Goal: Transaction & Acquisition: Obtain resource

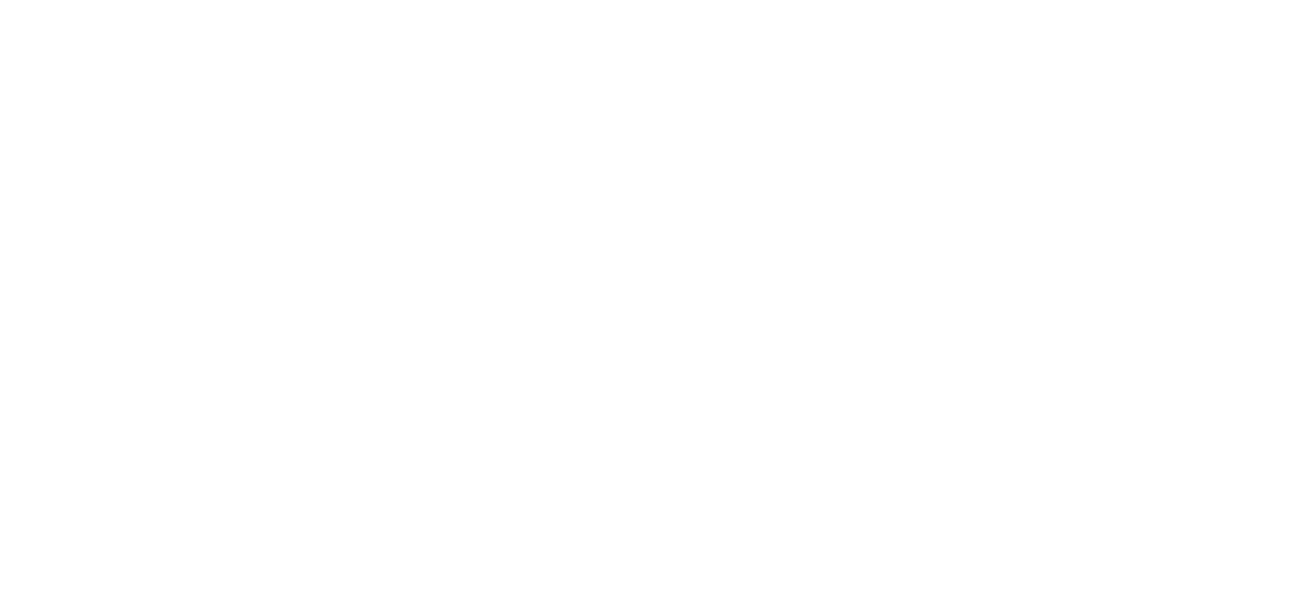
click at [544, 0] on html at bounding box center [648, 0] width 1296 height 0
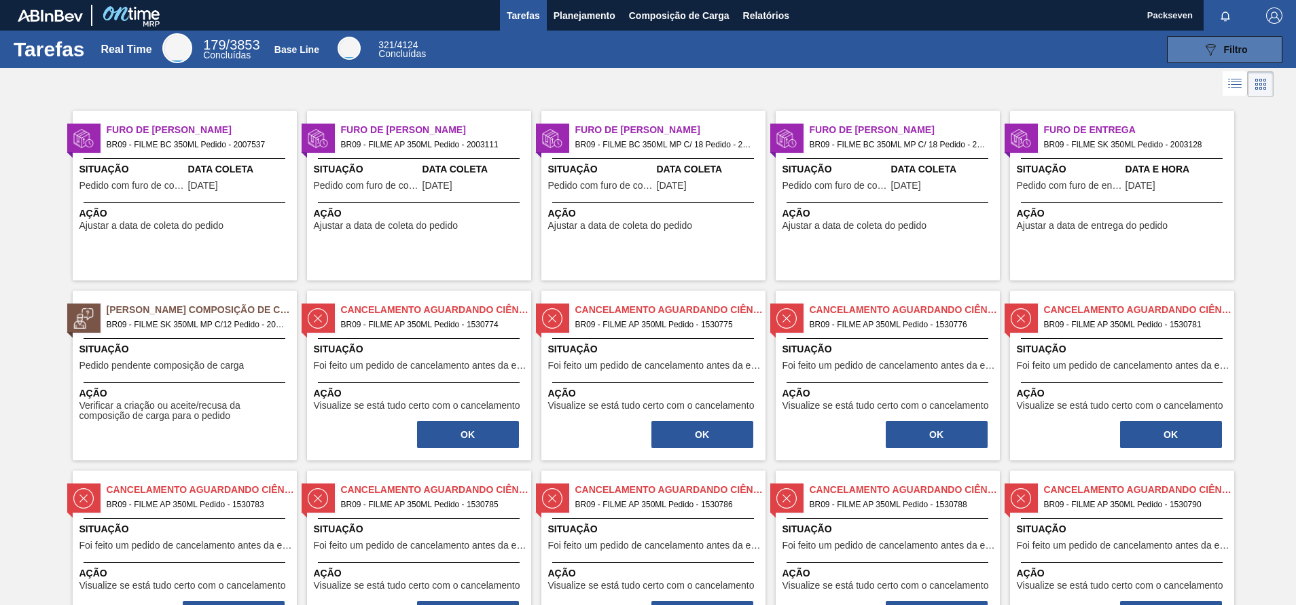
click at [1247, 50] on button "089F7B8B-B2A5-4AFE-B5C0-19BA573D28AC Filtro" at bounding box center [1224, 49] width 115 height 27
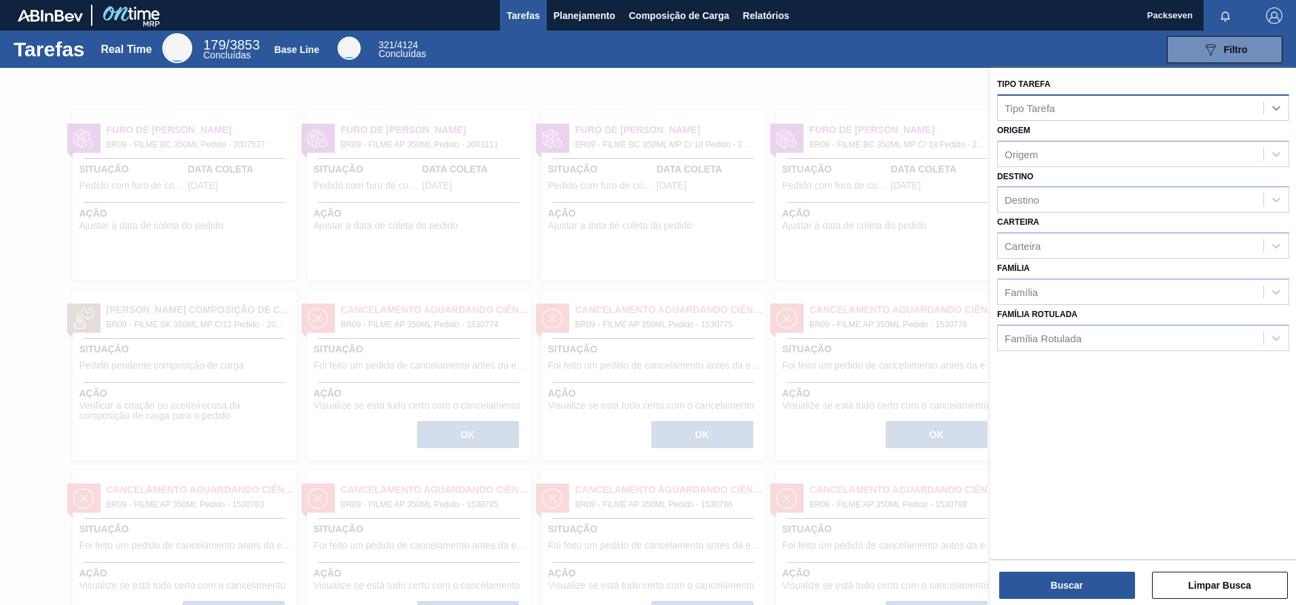
click at [1273, 105] on icon at bounding box center [1277, 108] width 14 height 14
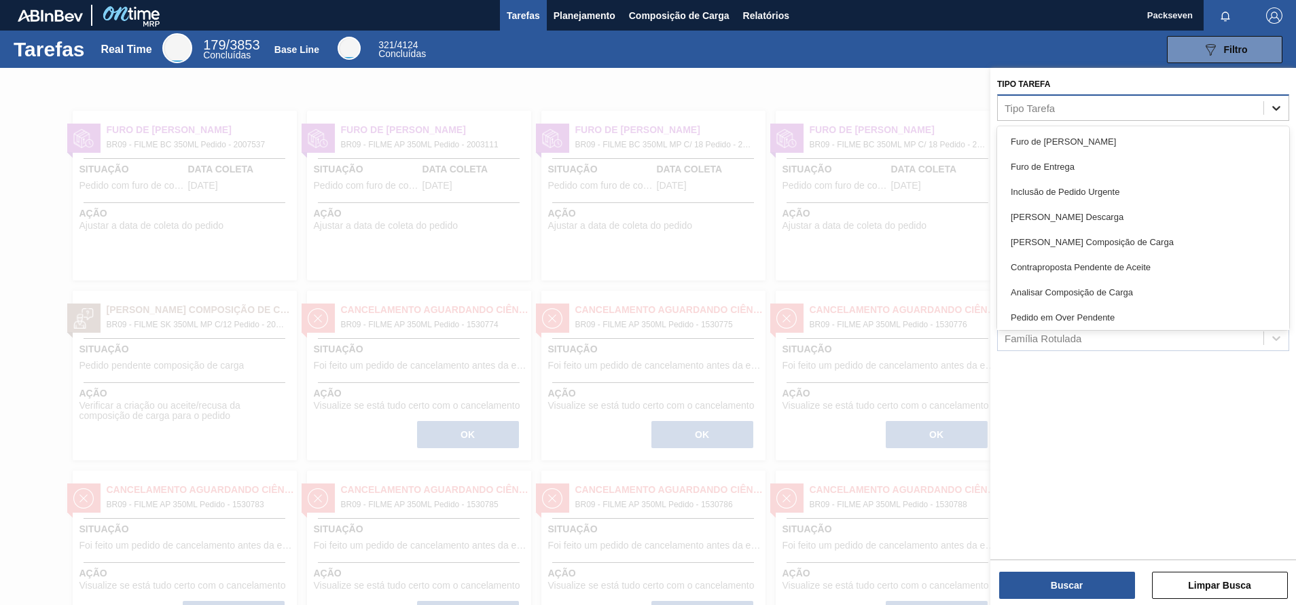
click at [1282, 107] on icon at bounding box center [1277, 108] width 14 height 14
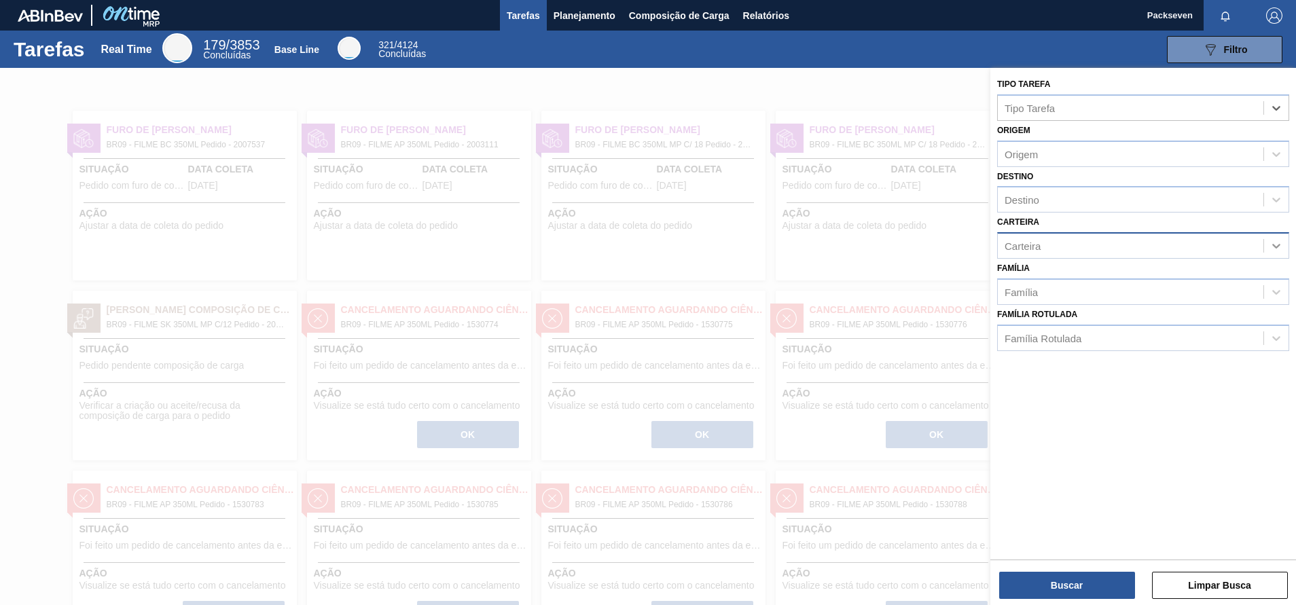
click at [1280, 242] on icon at bounding box center [1277, 246] width 14 height 14
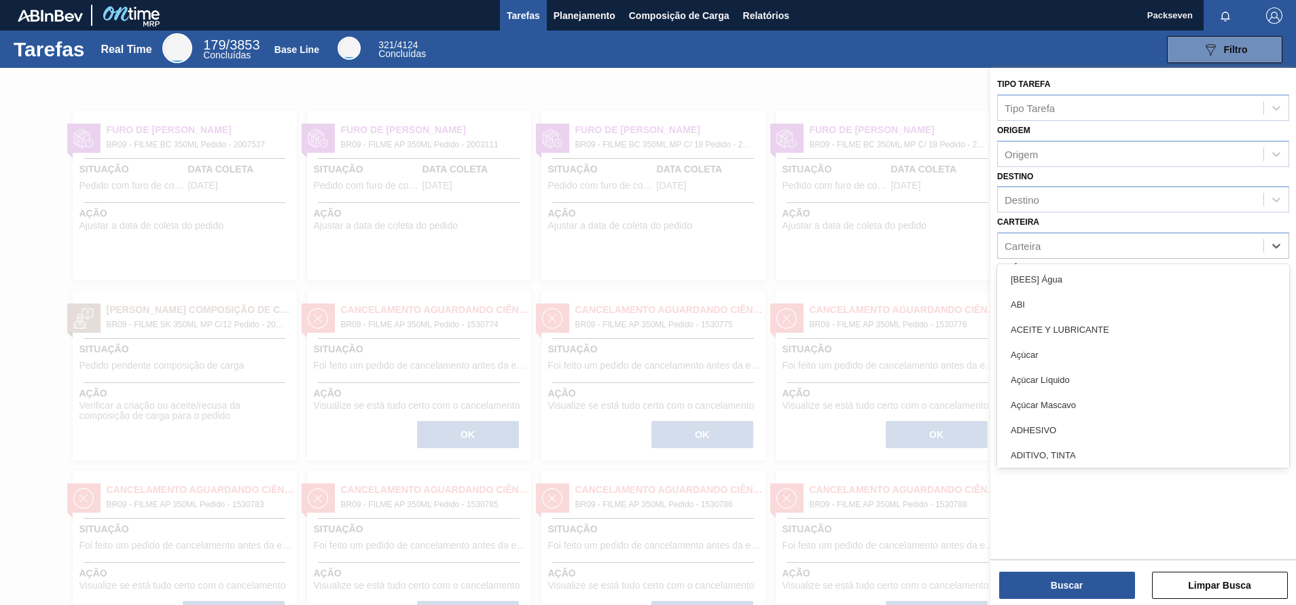
type input "F"
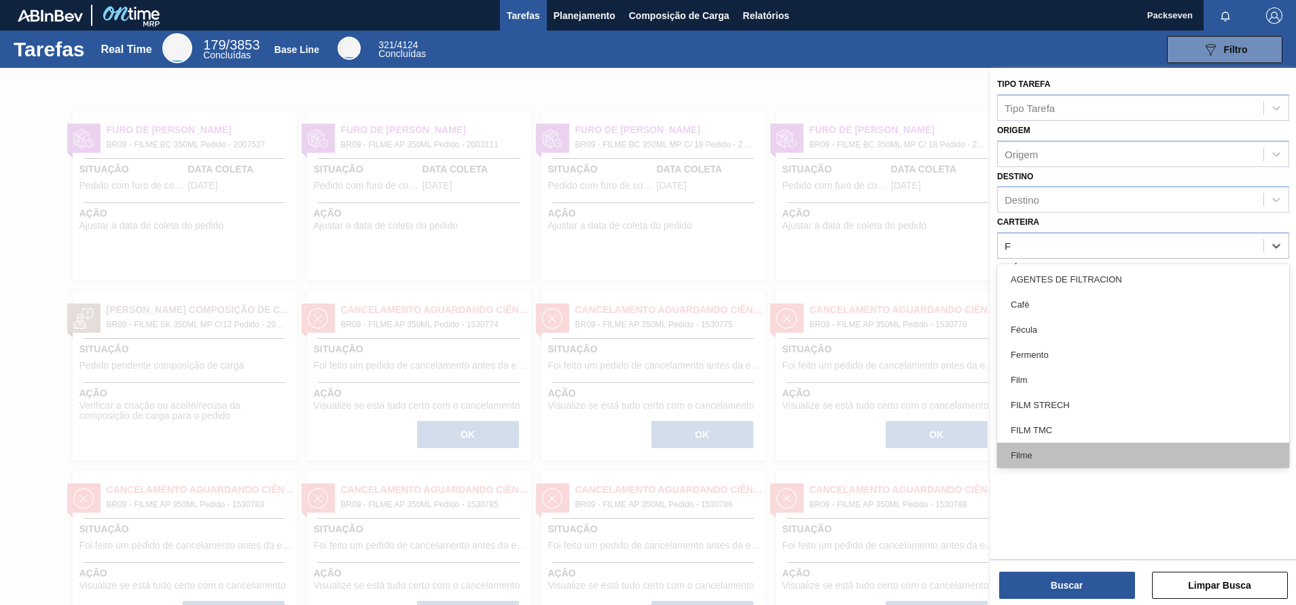
click at [1066, 447] on div "Filme" at bounding box center [1143, 455] width 292 height 25
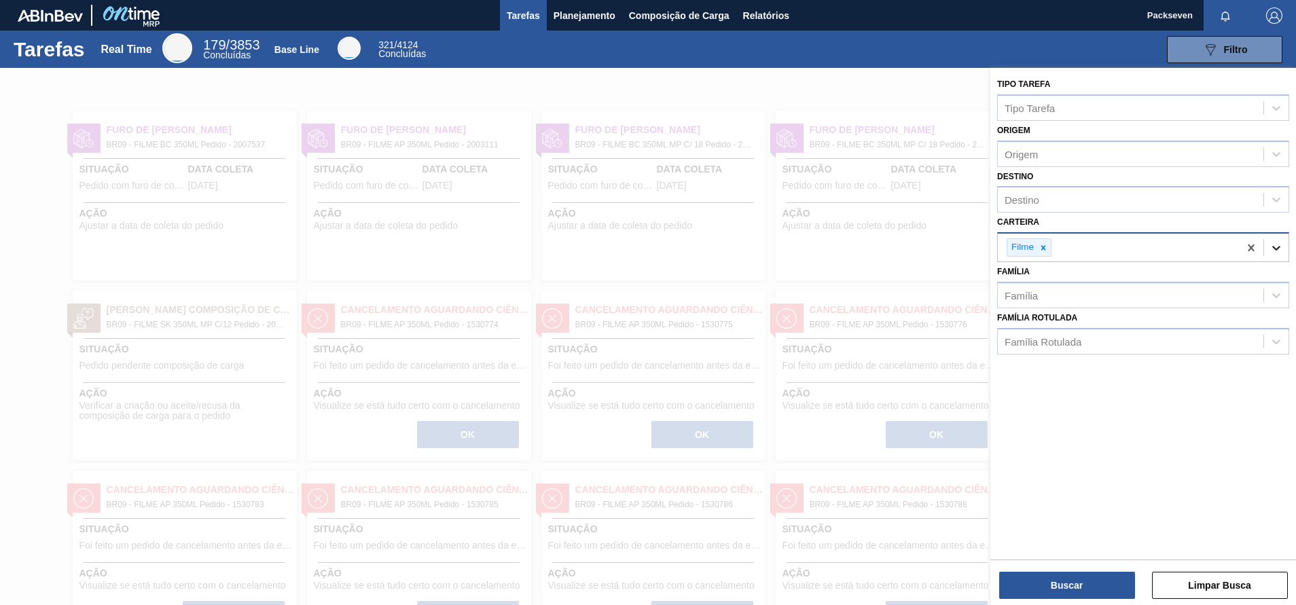
click at [1284, 250] on div at bounding box center [1276, 248] width 24 height 24
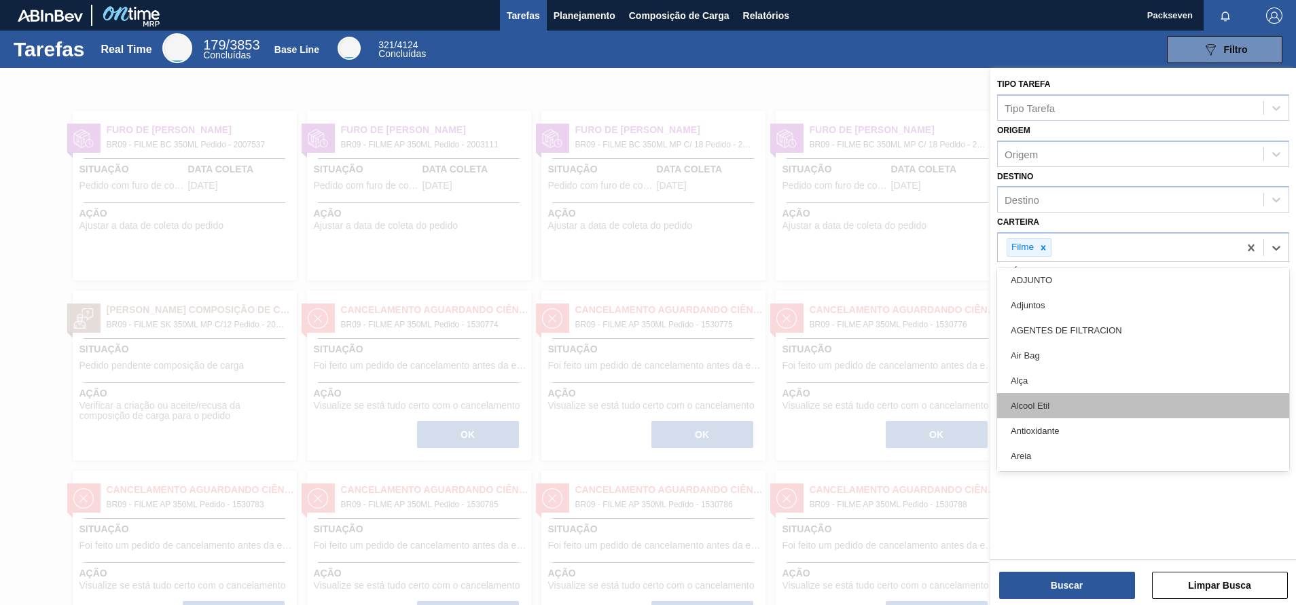
type input "F"
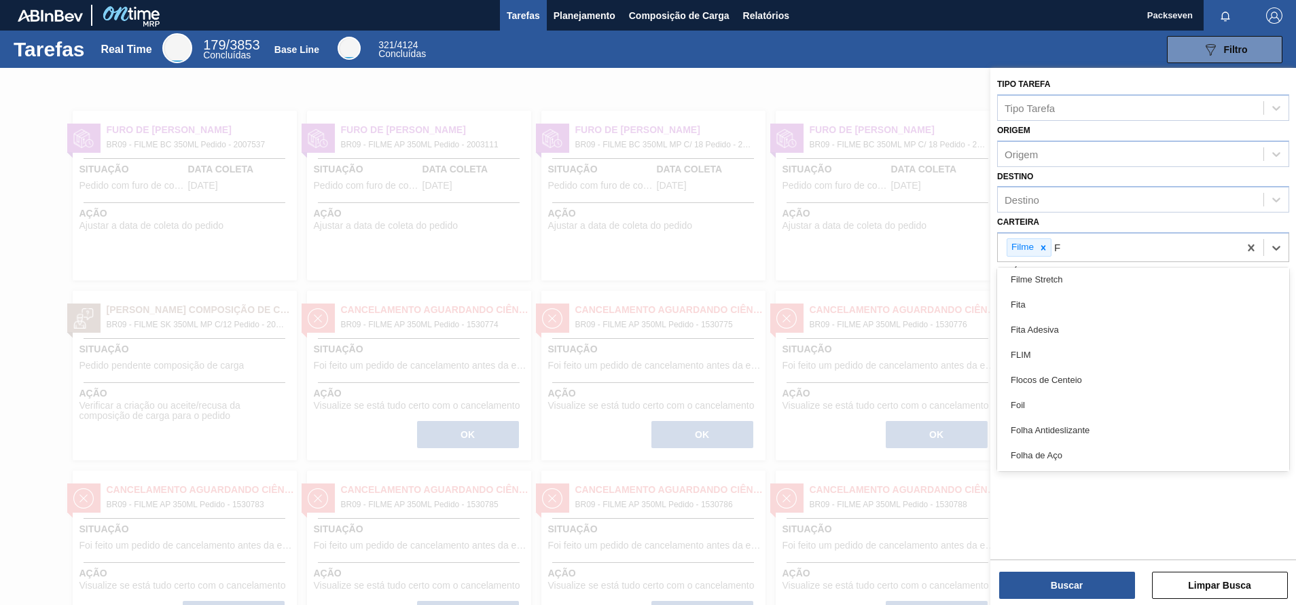
scroll to position [179, 0]
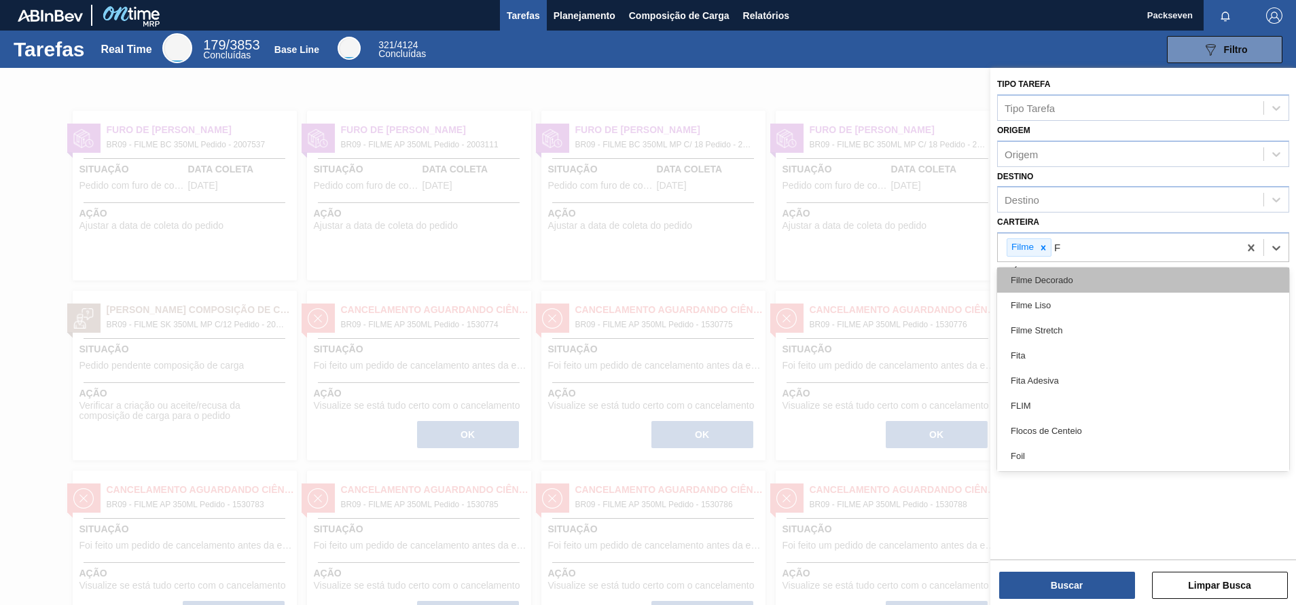
click at [1069, 281] on div "Filme Decorado" at bounding box center [1143, 280] width 292 height 25
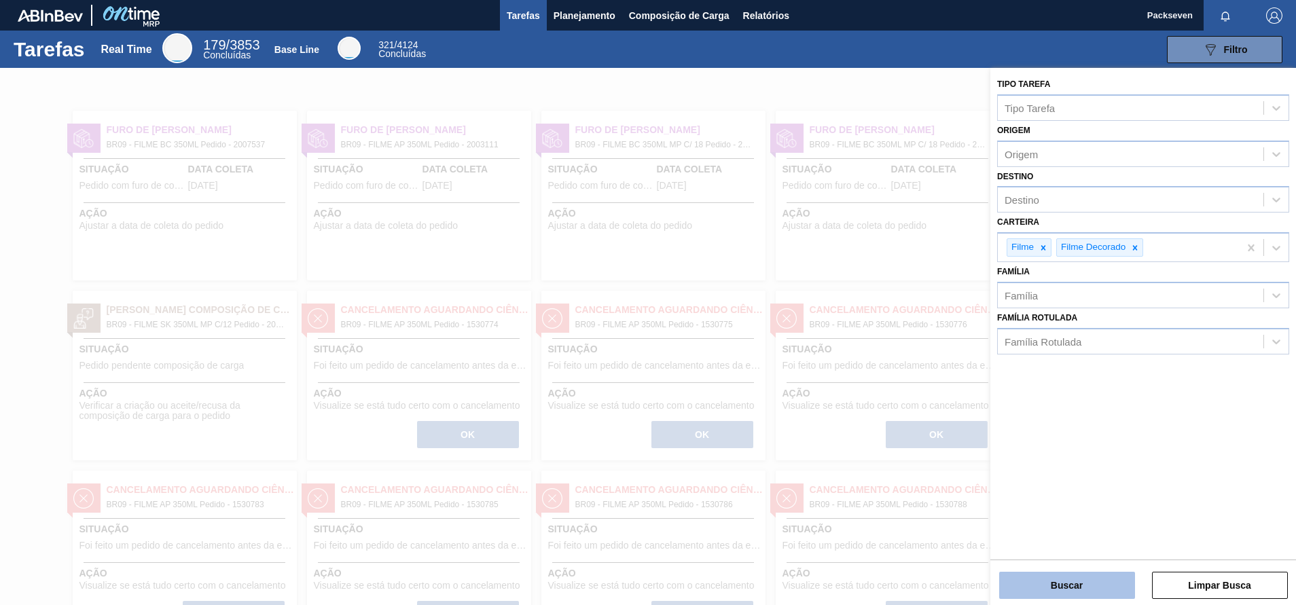
click at [1079, 579] on button "Buscar" at bounding box center [1067, 585] width 136 height 27
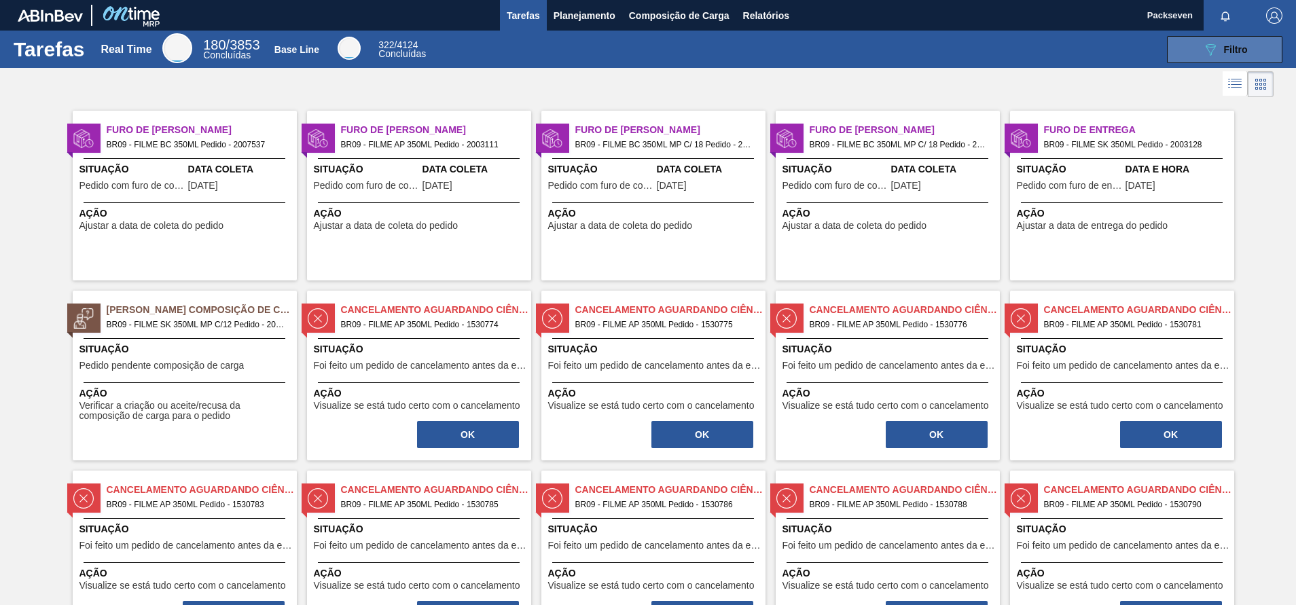
click at [1248, 50] on button "089F7B8B-B2A5-4AFE-B5C0-19BA573D28AC Filtro" at bounding box center [1224, 49] width 115 height 27
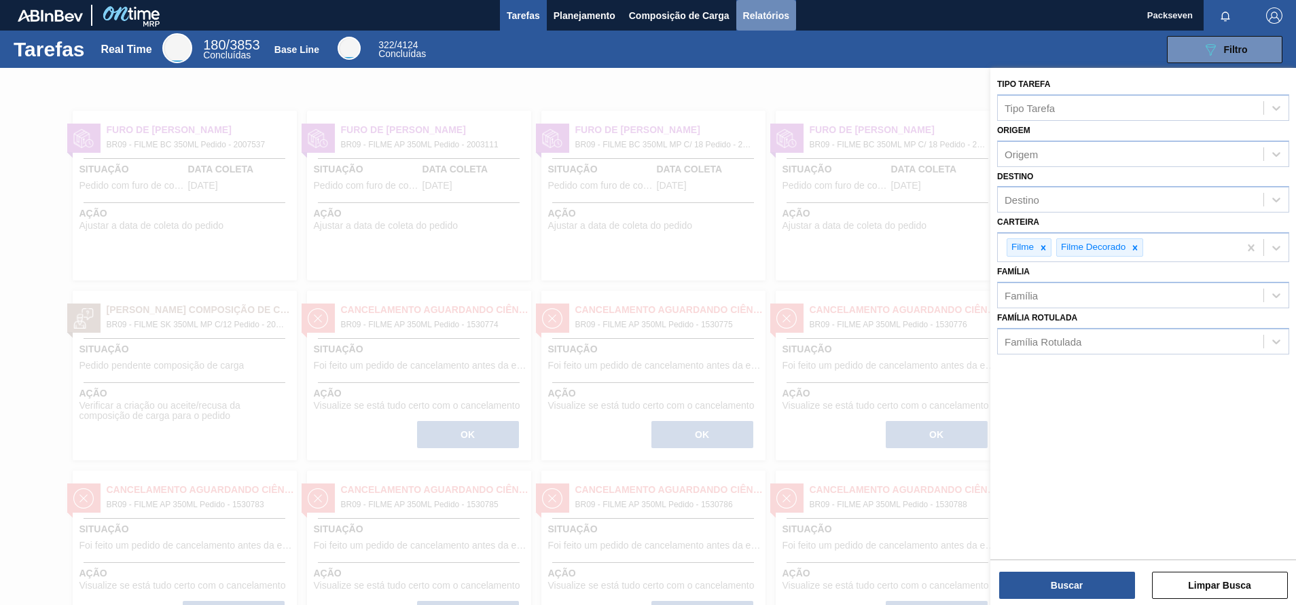
click at [768, 14] on span "Relatórios" at bounding box center [766, 15] width 46 height 16
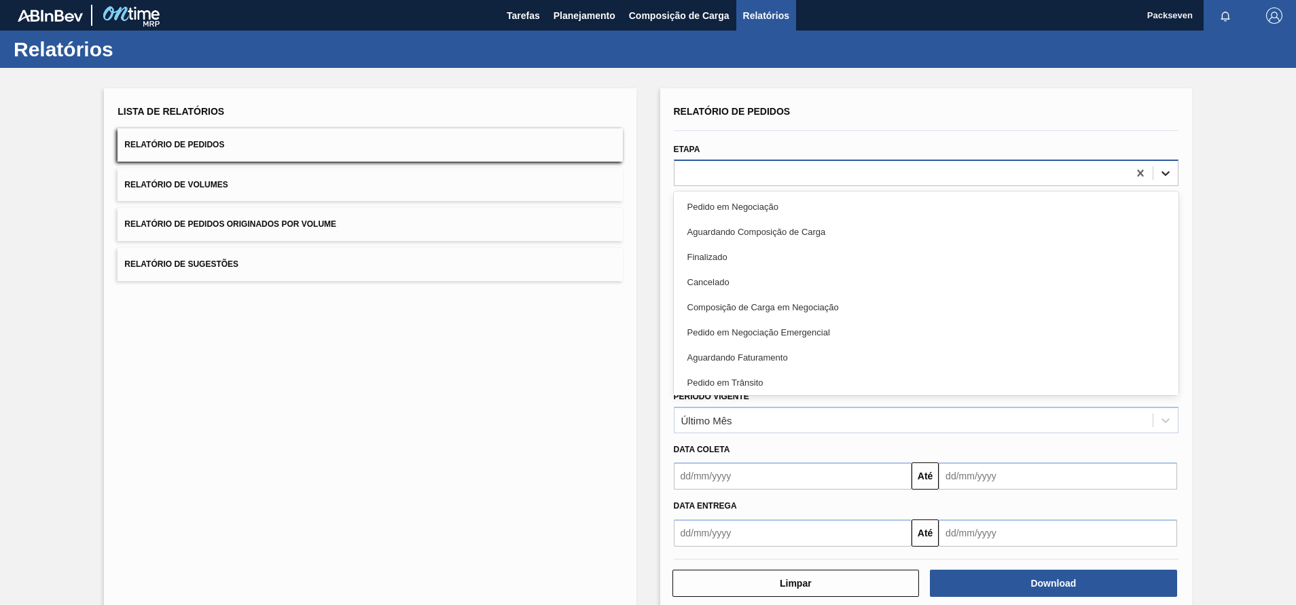
click at [1168, 169] on icon at bounding box center [1166, 173] width 14 height 14
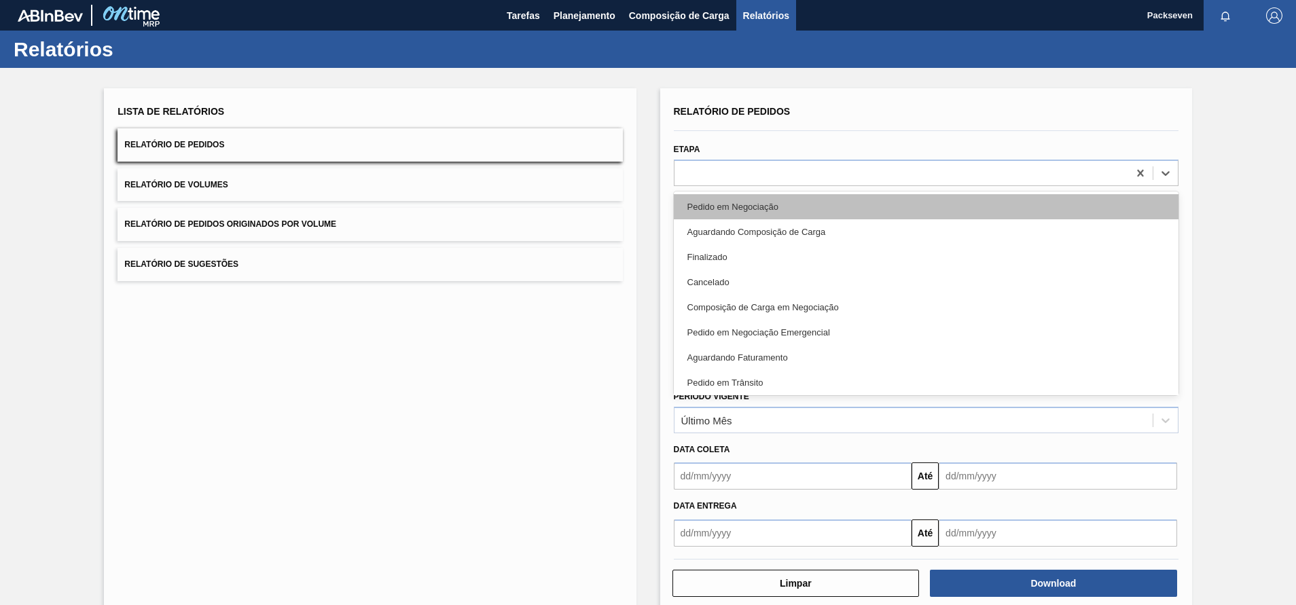
click at [768, 204] on div "Pedido em Negociação" at bounding box center [926, 206] width 505 height 25
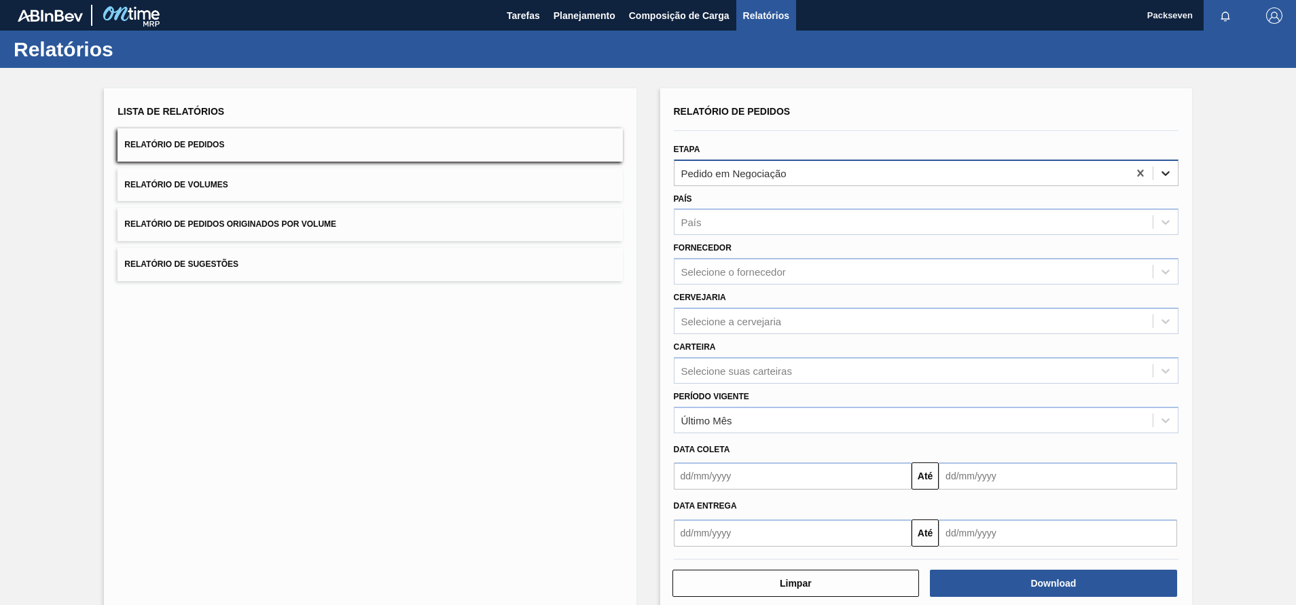
click at [1159, 172] on icon at bounding box center [1166, 173] width 14 height 14
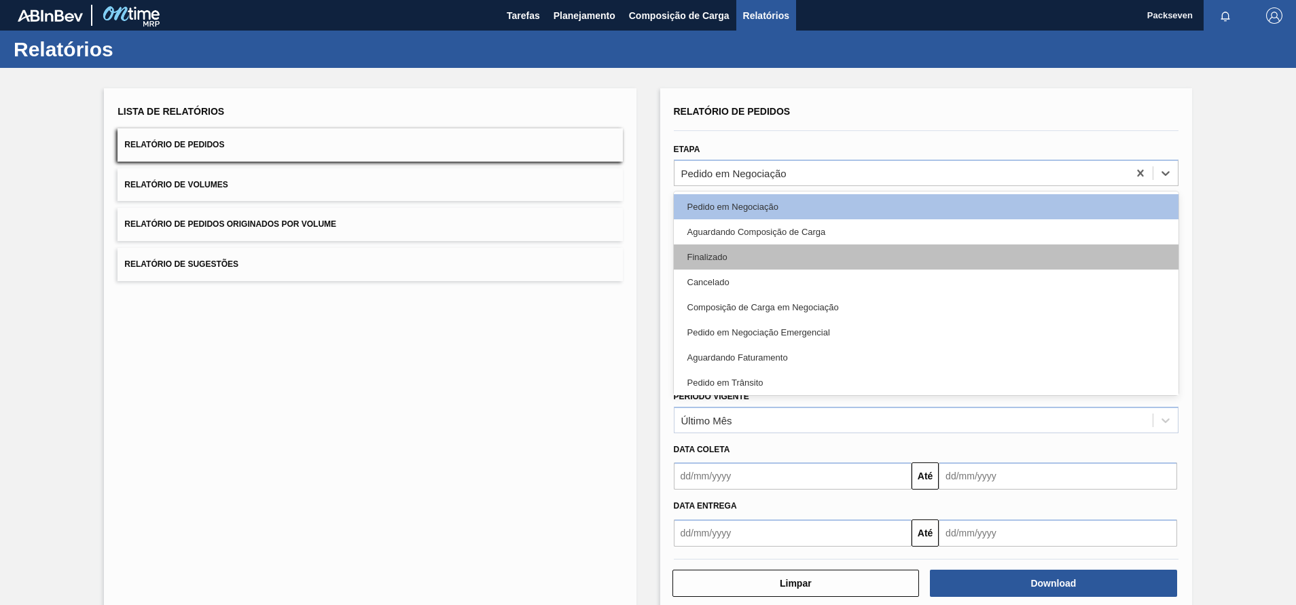
click at [804, 253] on div "Finalizado" at bounding box center [926, 257] width 505 height 25
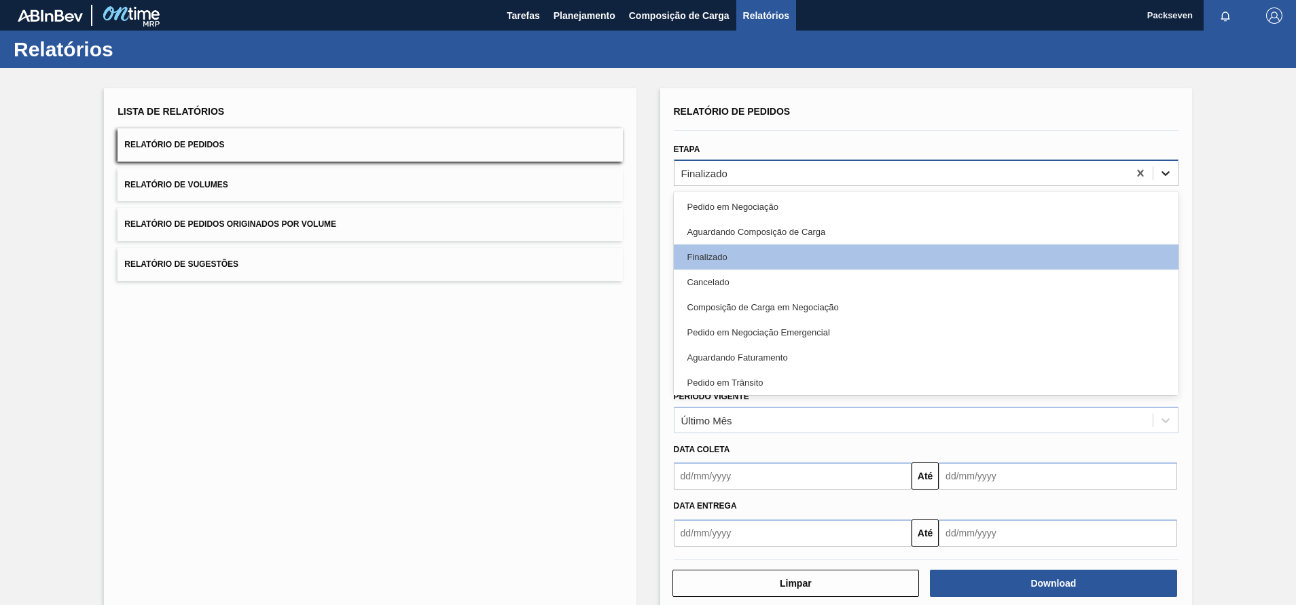
click at [1160, 179] on icon at bounding box center [1166, 173] width 14 height 14
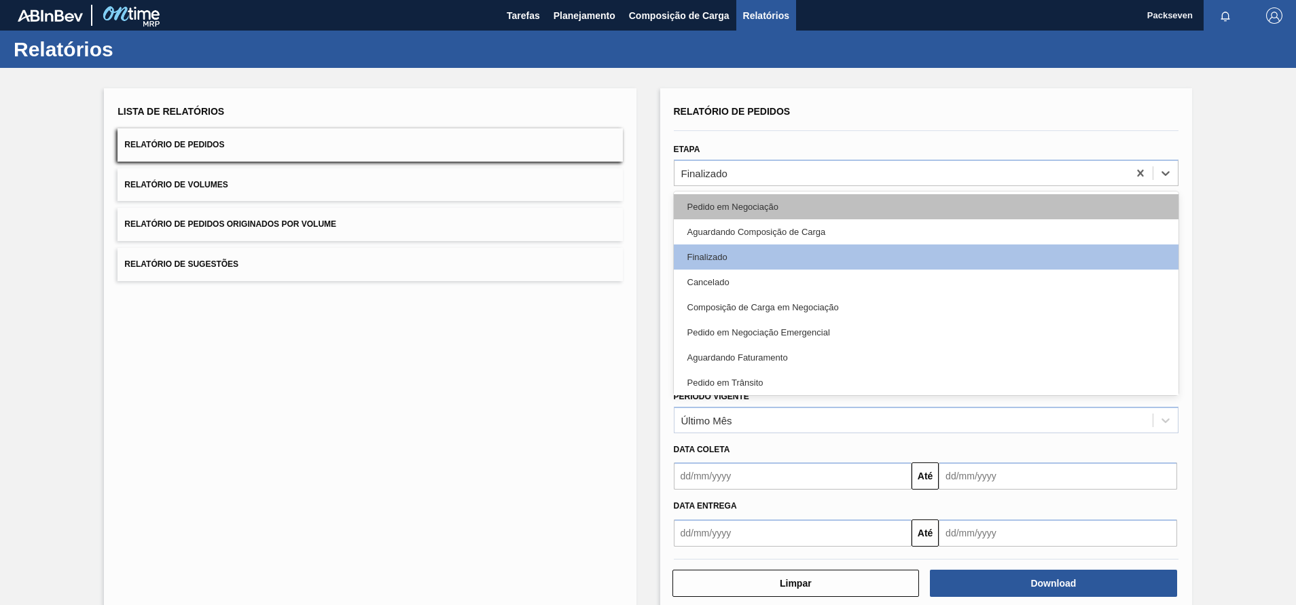
click at [775, 202] on div "Pedido em Negociação" at bounding box center [926, 206] width 505 height 25
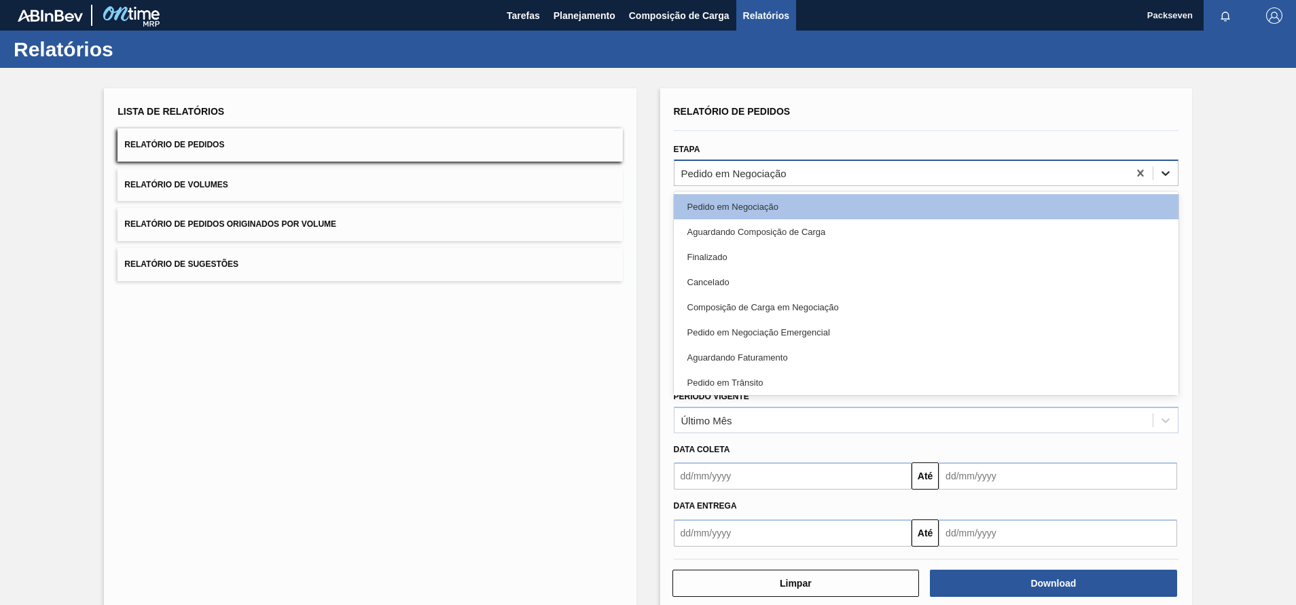
click at [1167, 172] on icon at bounding box center [1166, 173] width 8 height 5
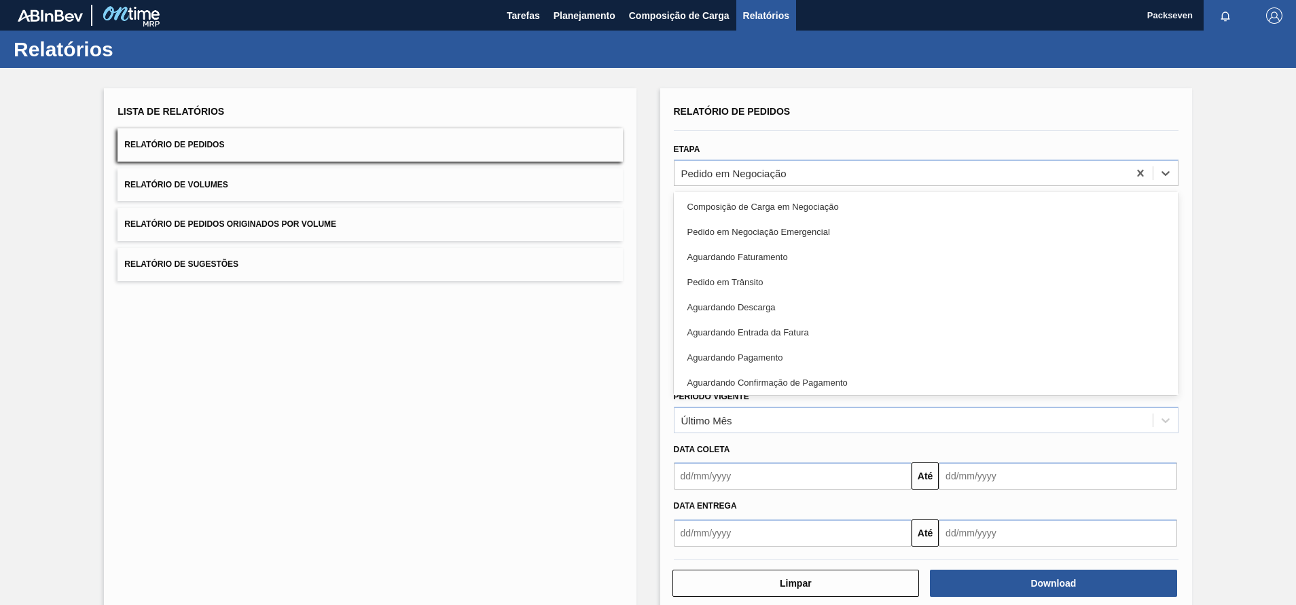
scroll to position [204, 0]
click at [1165, 171] on icon at bounding box center [1166, 173] width 14 height 14
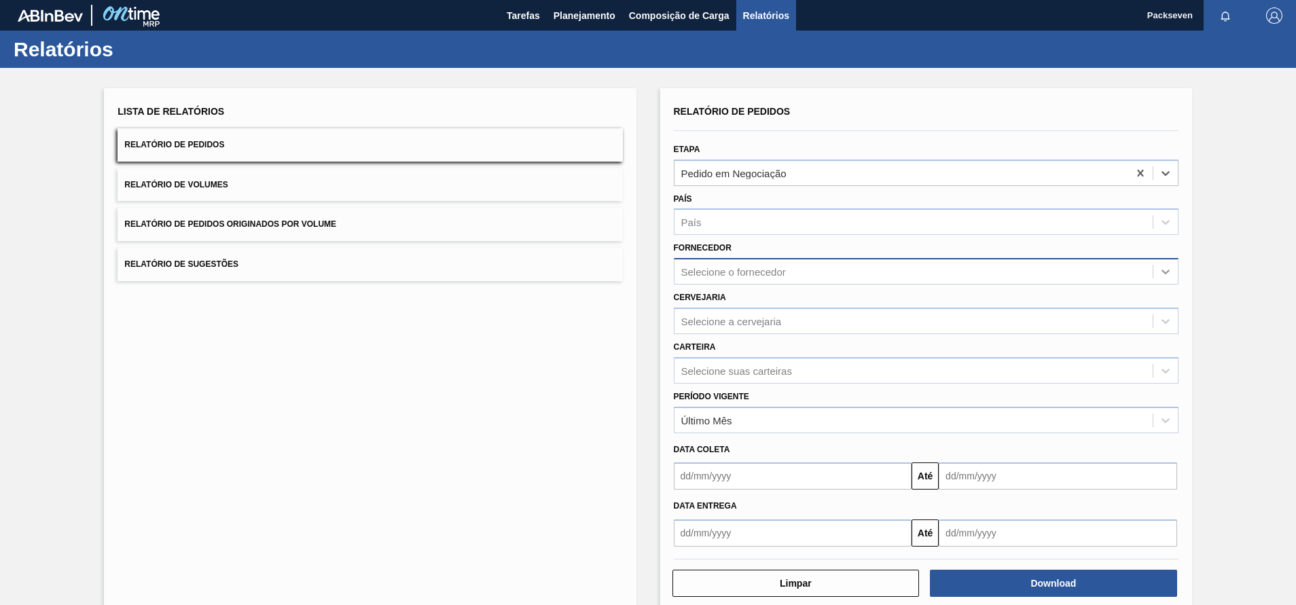
click at [1168, 264] on div at bounding box center [1165, 271] width 24 height 24
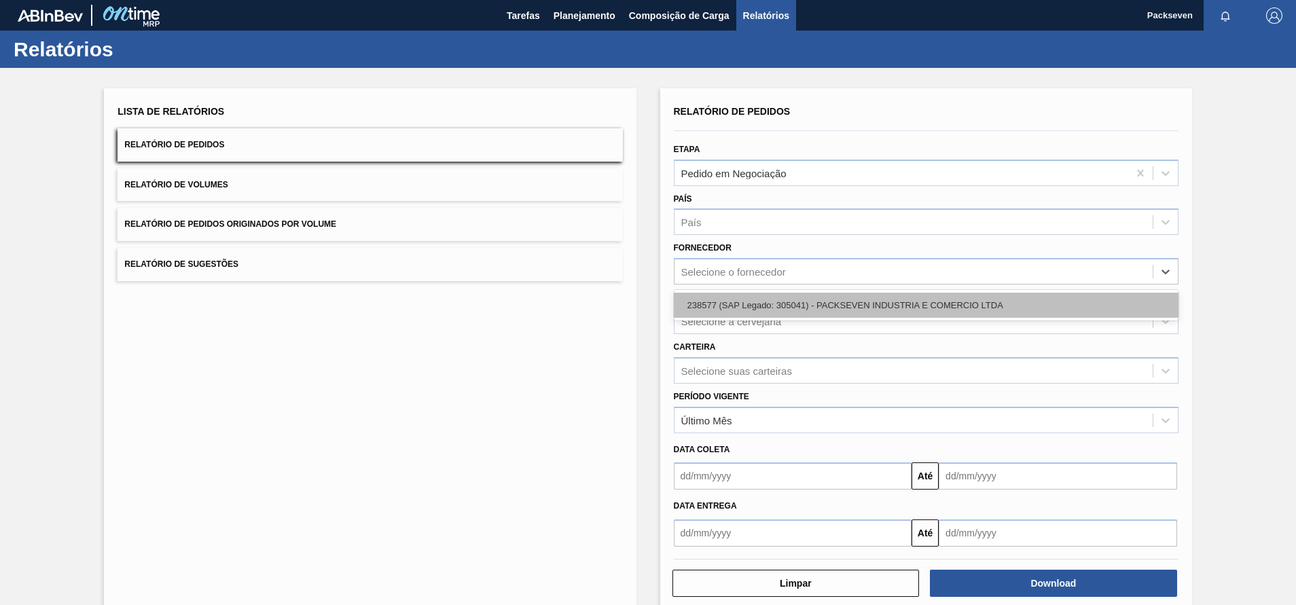
click at [847, 312] on div "238577 (SAP Legado: 305041) - PACKSEVEN INDUSTRIA E COMERCIO LTDA" at bounding box center [926, 305] width 505 height 25
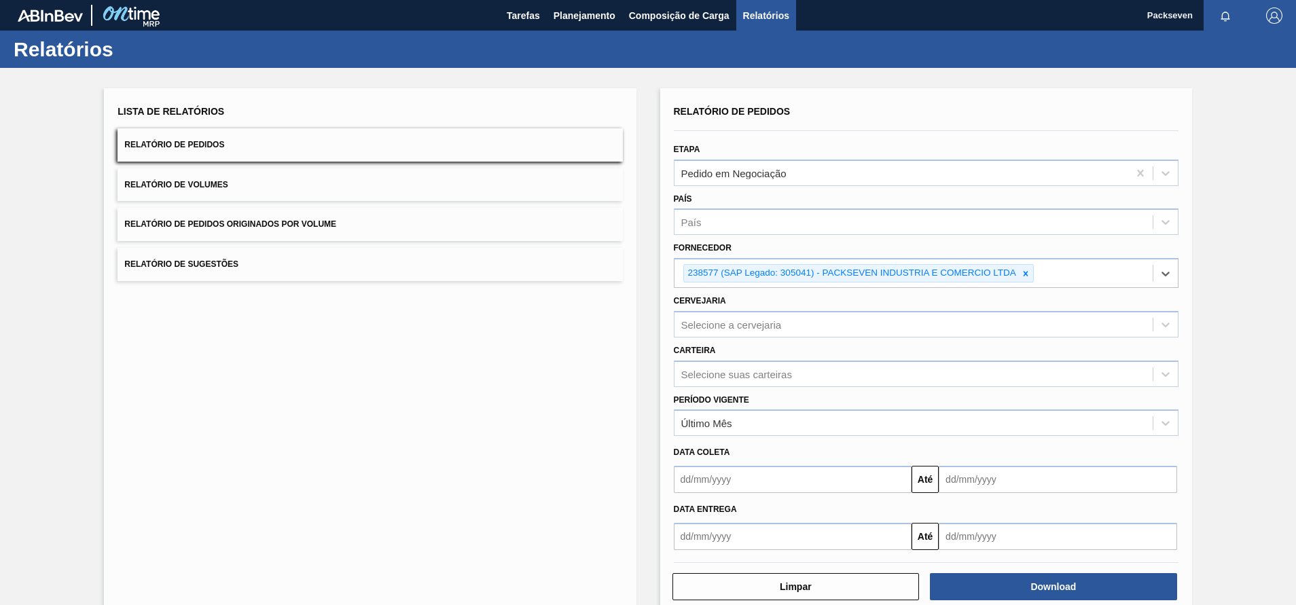
scroll to position [27, 0]
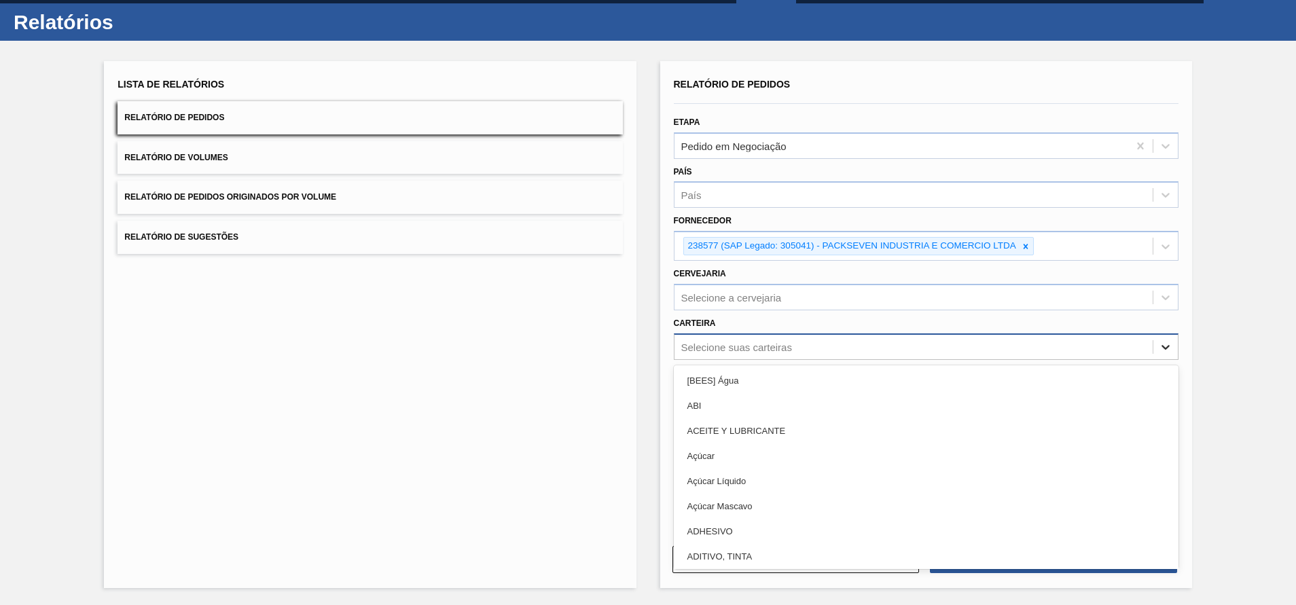
click at [1162, 346] on icon at bounding box center [1166, 347] width 8 height 5
type input "F"
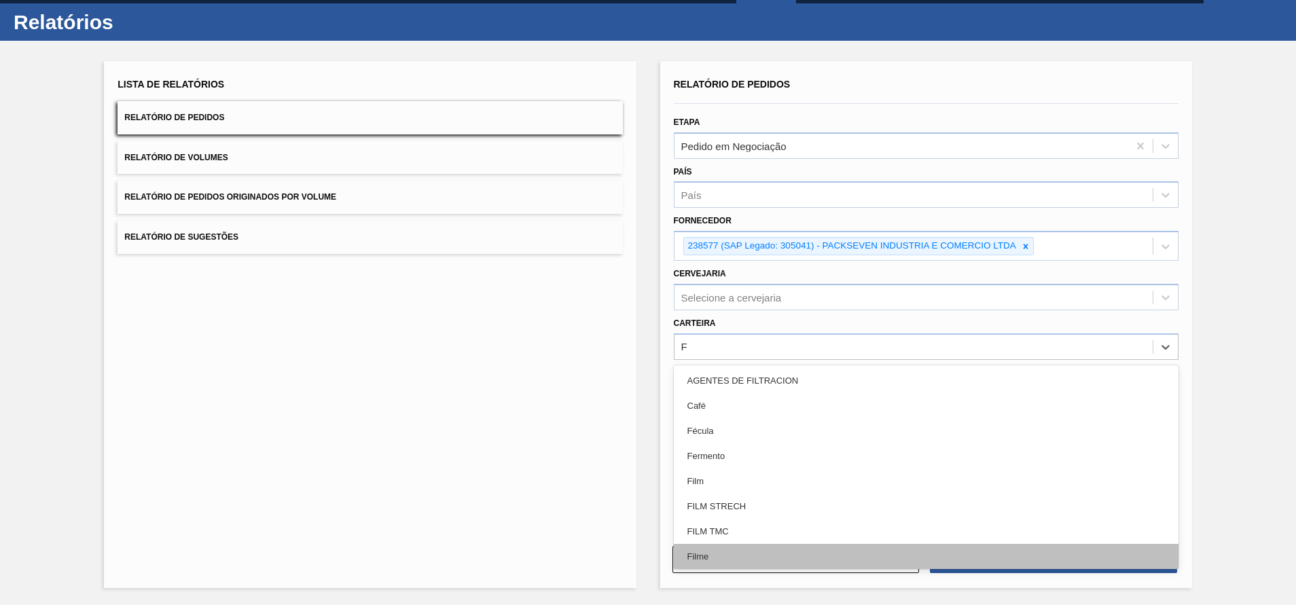
click at [727, 553] on div "Filme" at bounding box center [926, 556] width 505 height 25
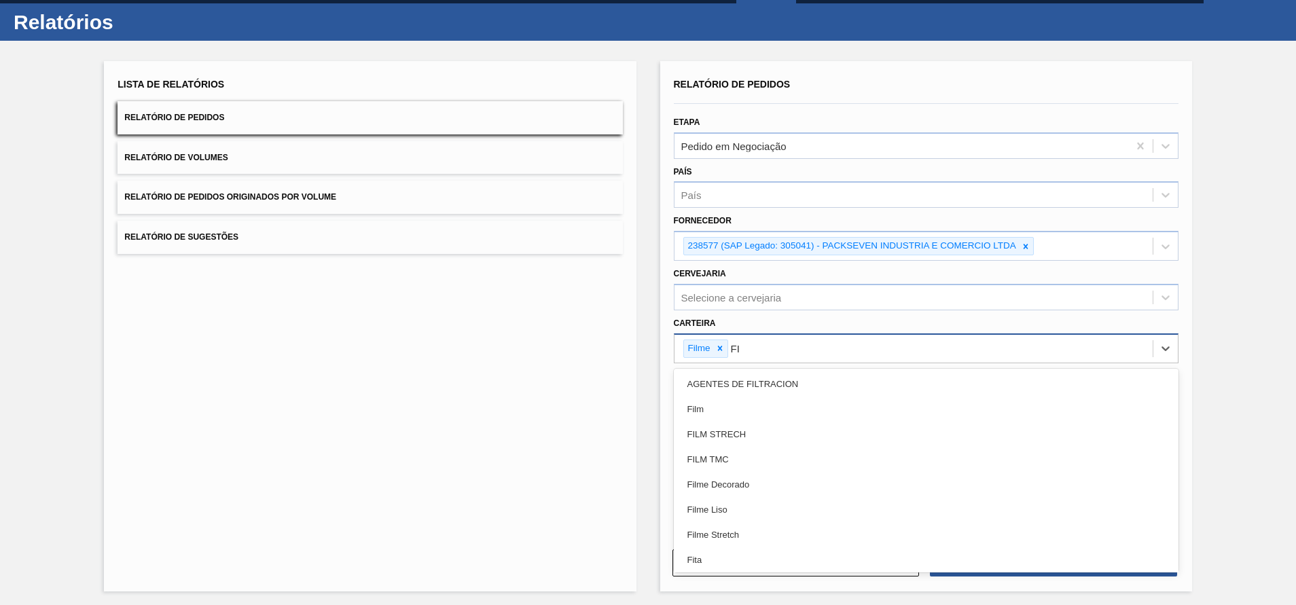
type input "FIL"
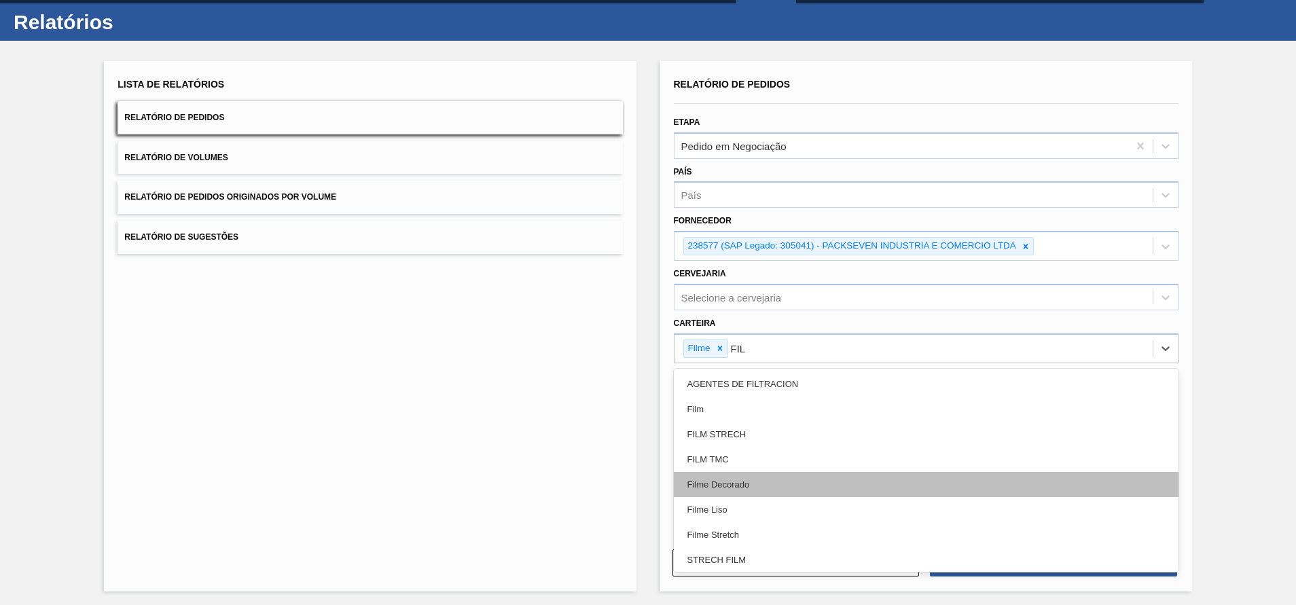
click at [763, 480] on div "Filme Decorado" at bounding box center [926, 484] width 505 height 25
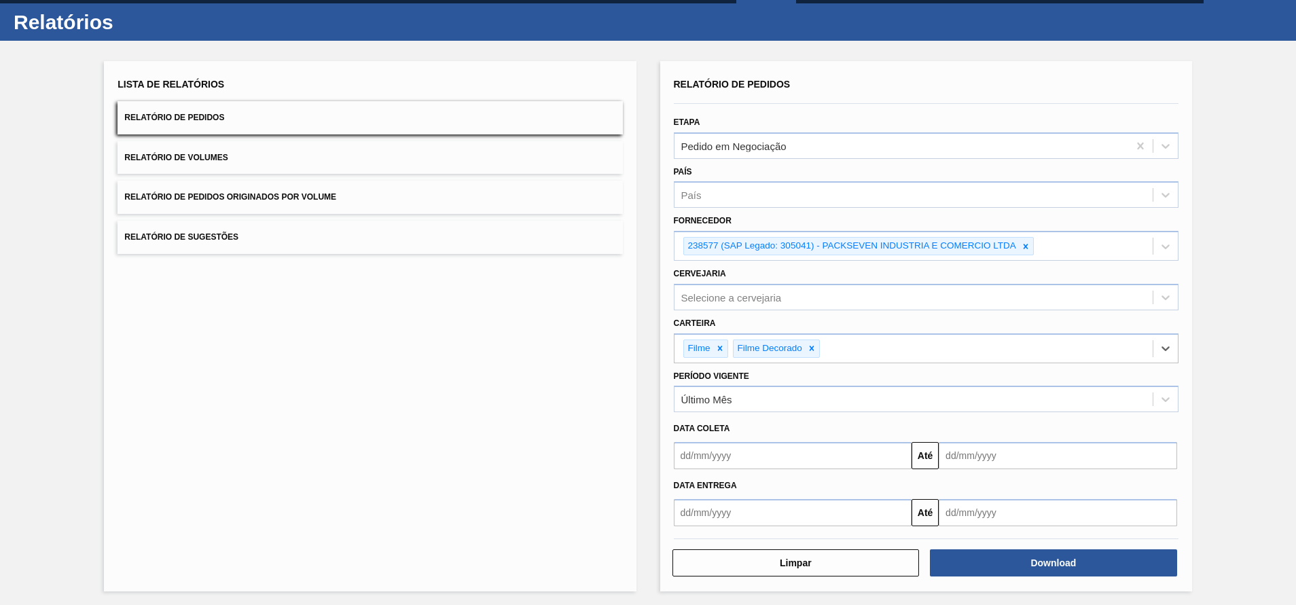
scroll to position [31, 0]
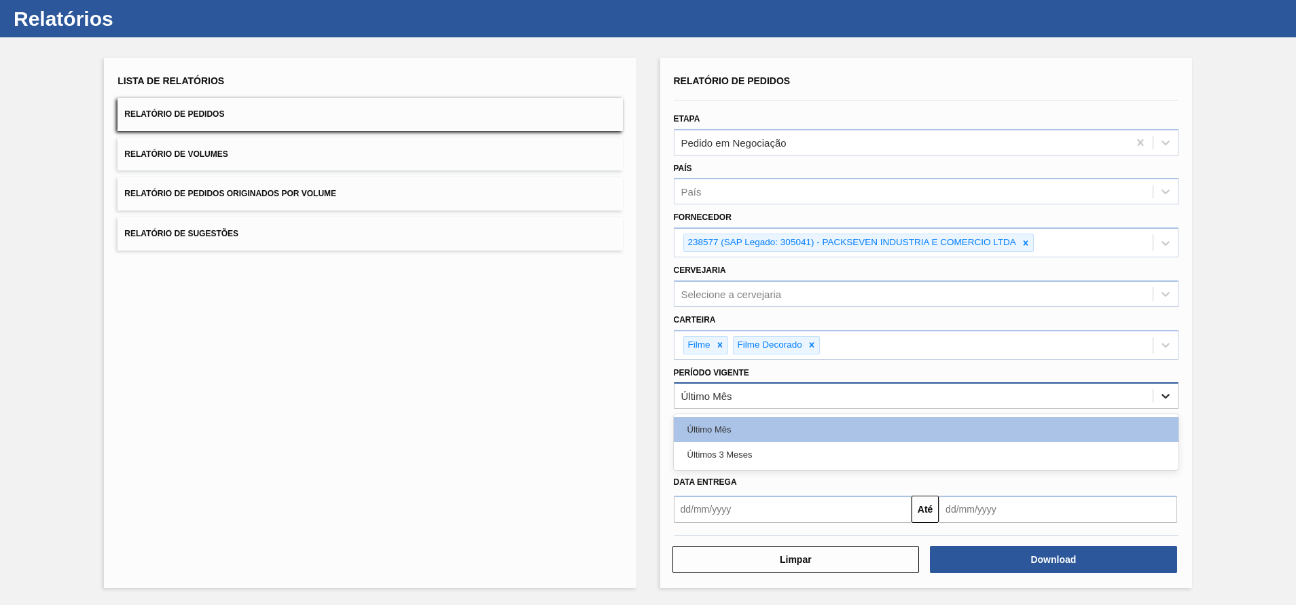
click at [1160, 394] on icon at bounding box center [1166, 396] width 14 height 14
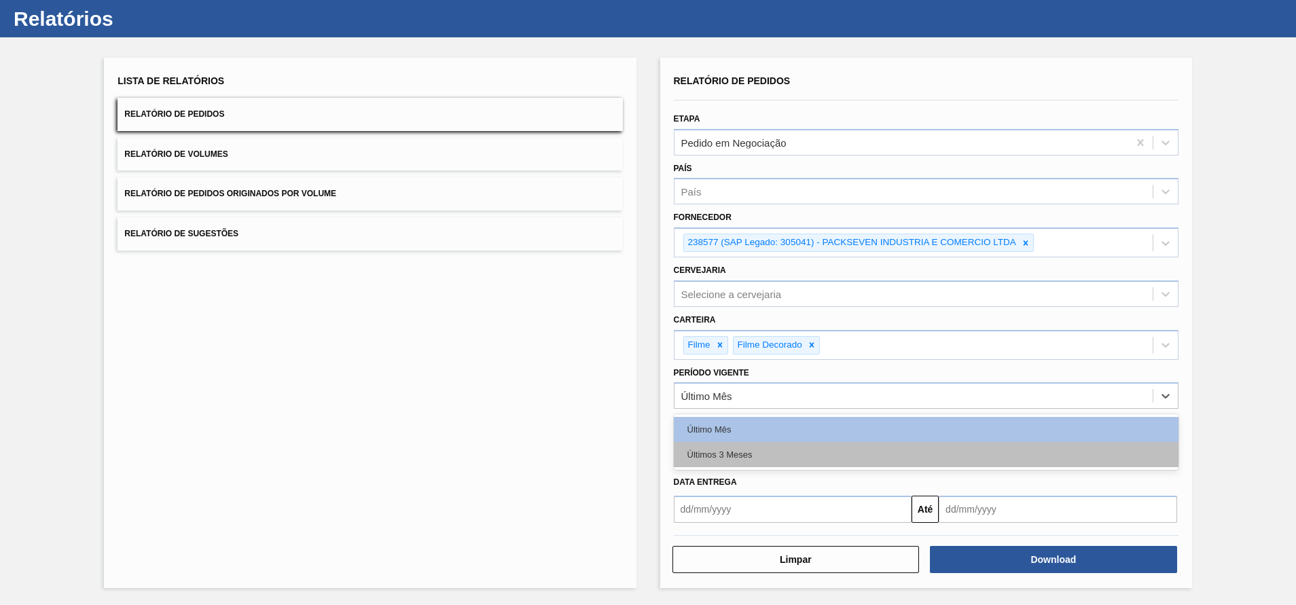
click at [704, 449] on div "Últimos 3 Meses" at bounding box center [926, 454] width 505 height 25
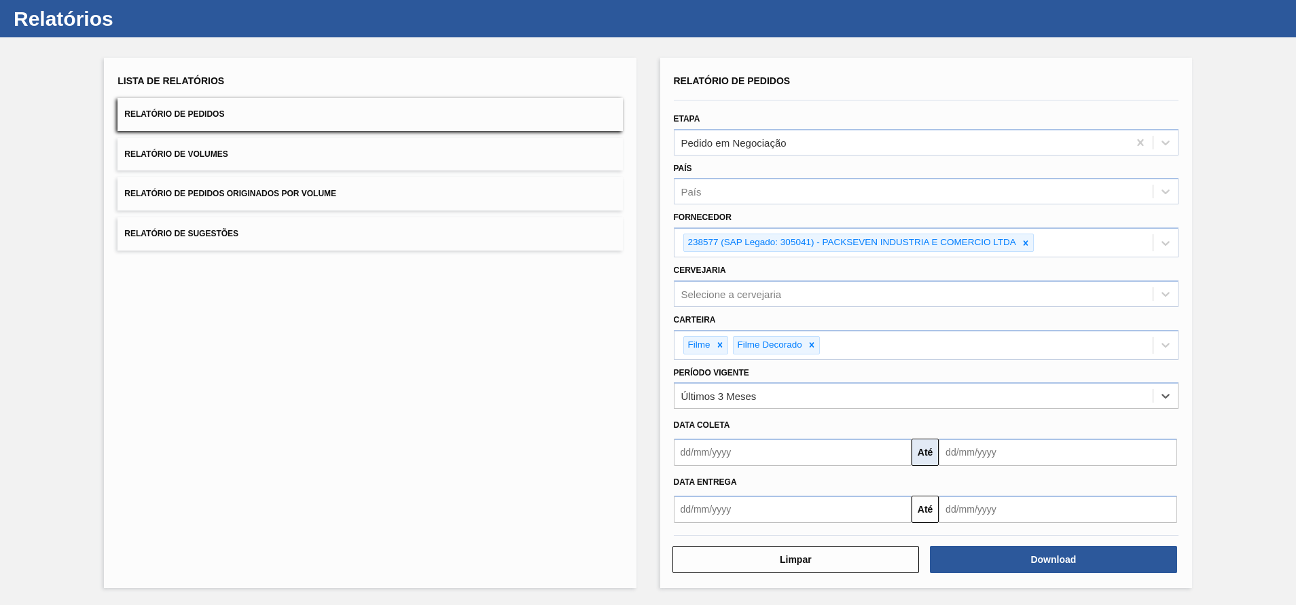
click at [923, 449] on button "Até" at bounding box center [925, 452] width 27 height 27
click at [920, 452] on button "Até" at bounding box center [925, 452] width 27 height 27
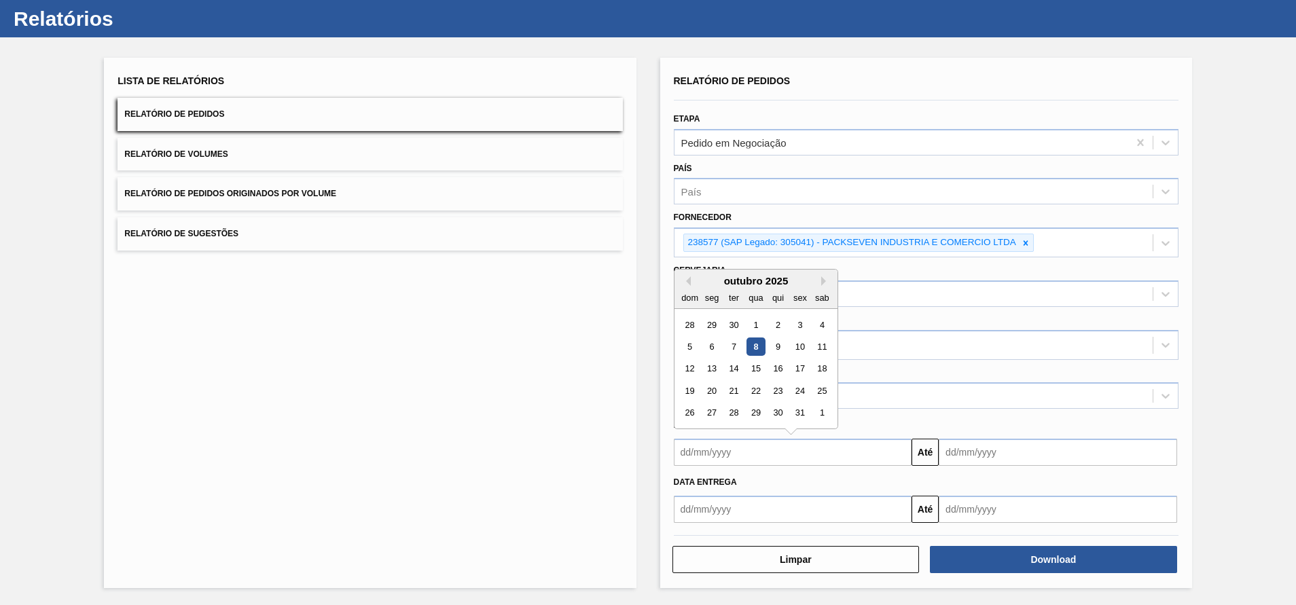
click at [811, 453] on input "text" at bounding box center [793, 452] width 238 height 27
click at [685, 283] on button "Previous Month" at bounding box center [686, 281] width 10 height 10
click at [706, 327] on div "1" at bounding box center [711, 325] width 18 height 18
type input "01/09/2025"
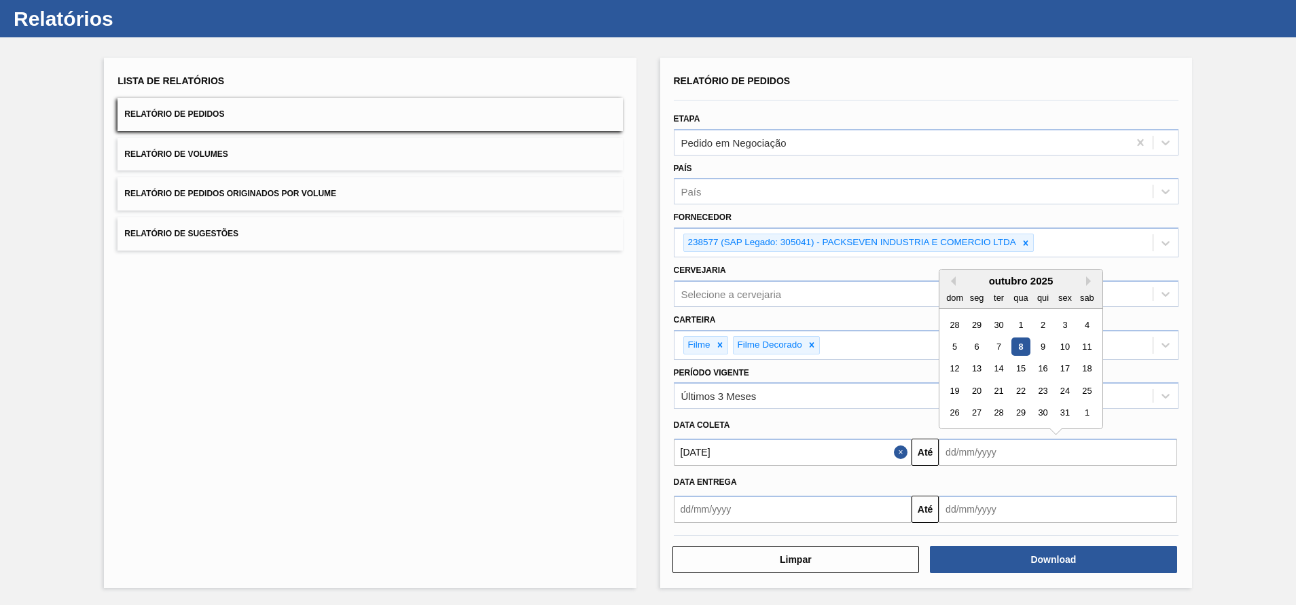
click at [1003, 447] on input "text" at bounding box center [1058, 452] width 238 height 27
click at [1083, 283] on div "outubro 2025" at bounding box center [1020, 281] width 163 height 12
click at [1084, 272] on div "outubro 2025 dom seg ter qua qui sex sab" at bounding box center [1020, 289] width 163 height 39
click at [1084, 279] on div "outubro 2025" at bounding box center [1020, 281] width 163 height 12
click at [1090, 414] on div "1" at bounding box center [1087, 413] width 18 height 18
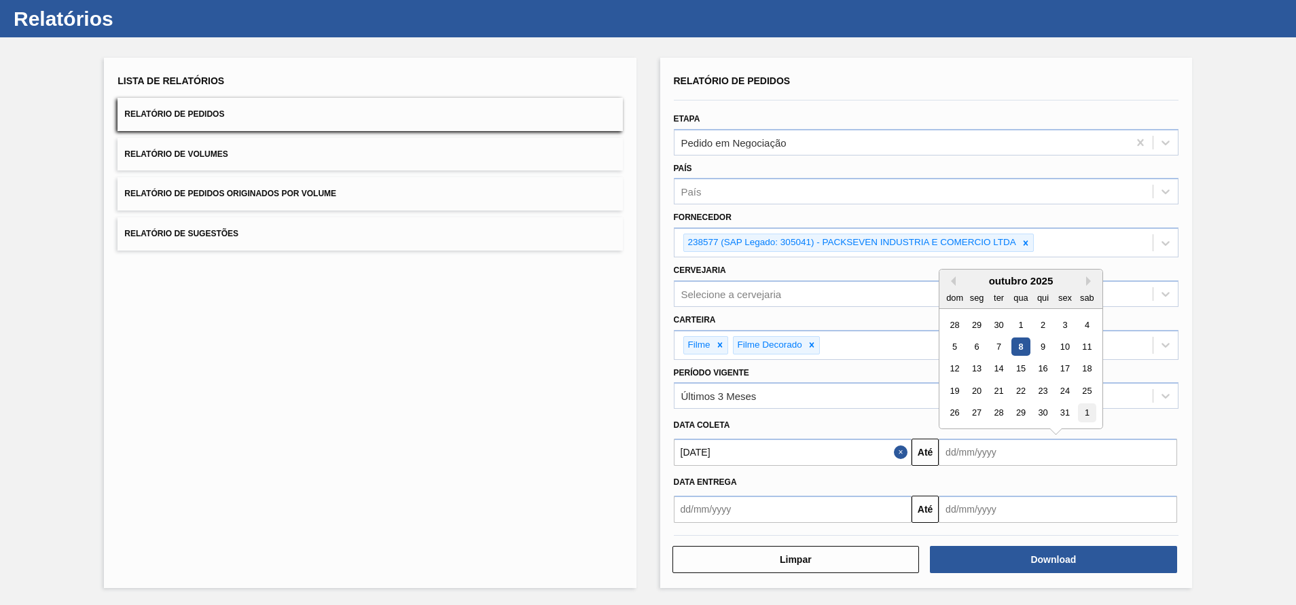
type input "01/11/2025"
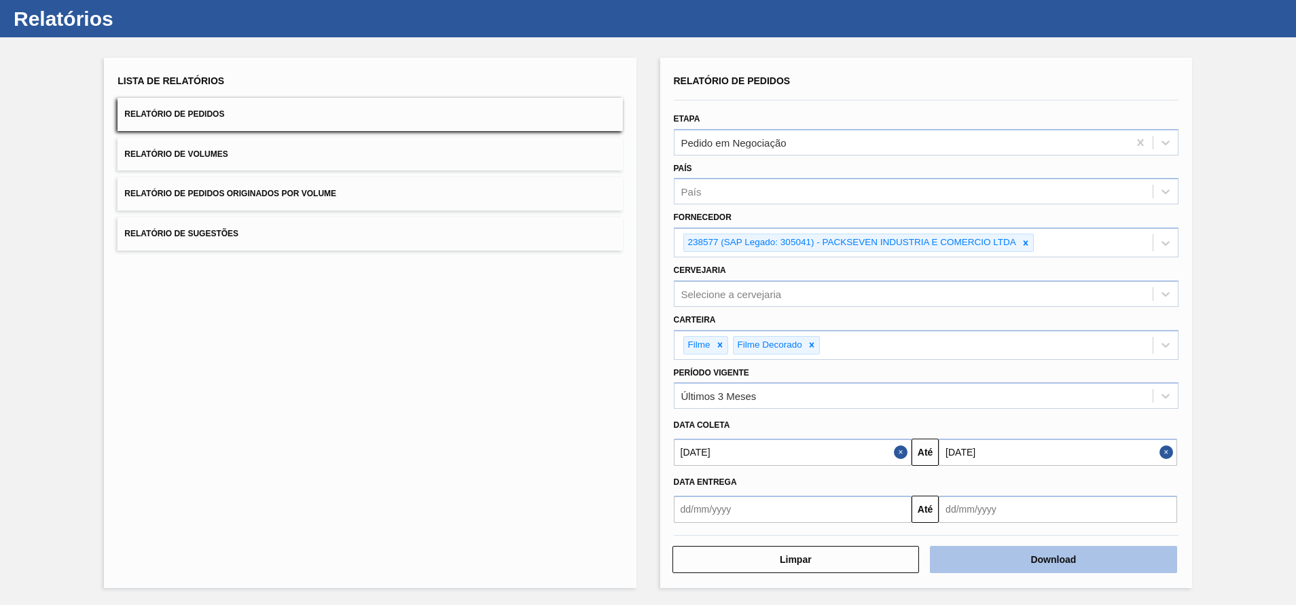
click at [1080, 558] on button "Download" at bounding box center [1053, 559] width 247 height 27
drag, startPoint x: 1252, startPoint y: 166, endPoint x: 1246, endPoint y: 162, distance: 7.2
click at [1252, 166] on div "Lista de Relatórios Relatório de Pedidos Relatório de Volumes Relatório de Pedi…" at bounding box center [648, 321] width 1296 height 568
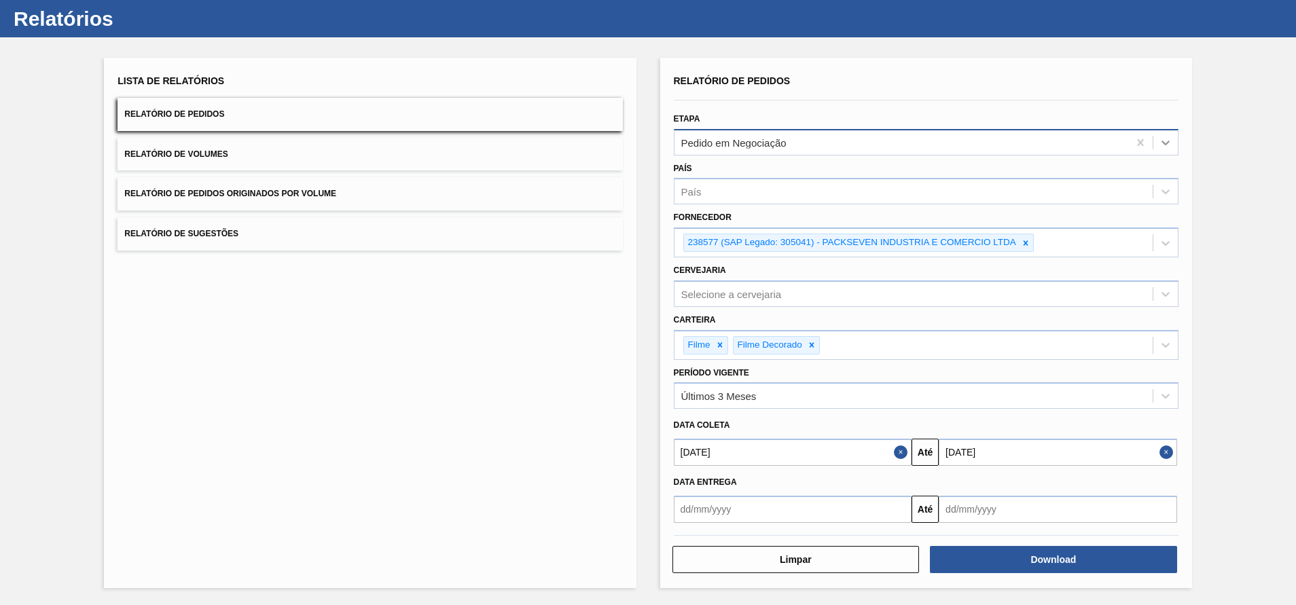
click at [1161, 134] on div at bounding box center [1165, 142] width 24 height 24
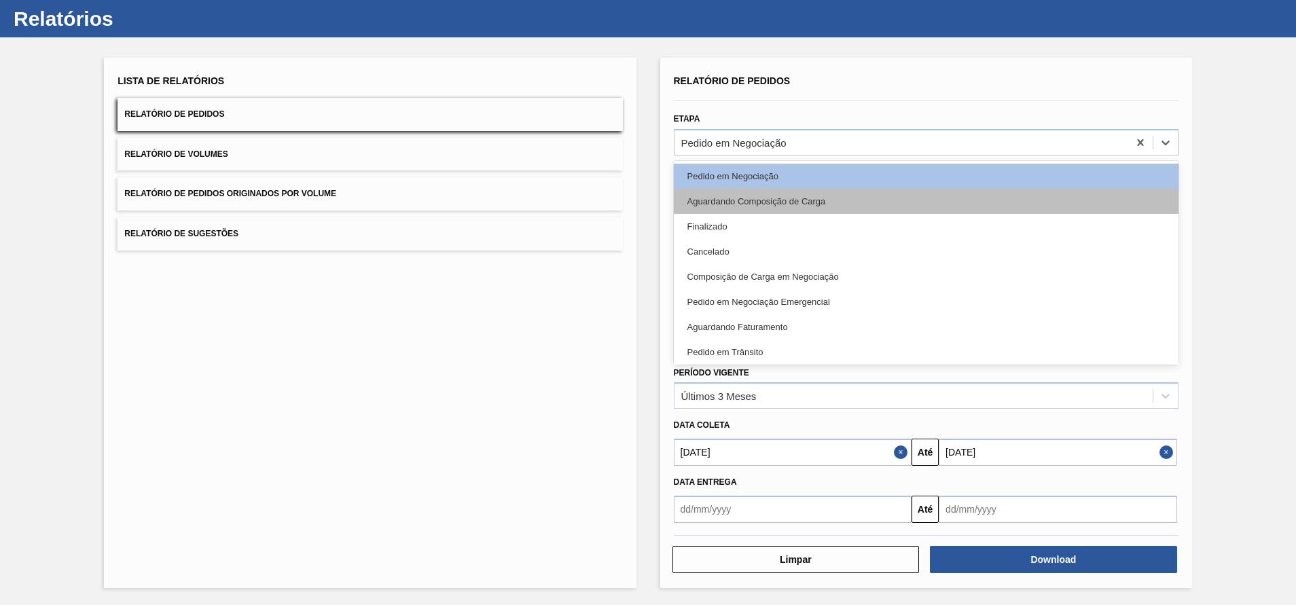
click at [846, 198] on div "Aguardando Composição de Carga" at bounding box center [926, 201] width 505 height 25
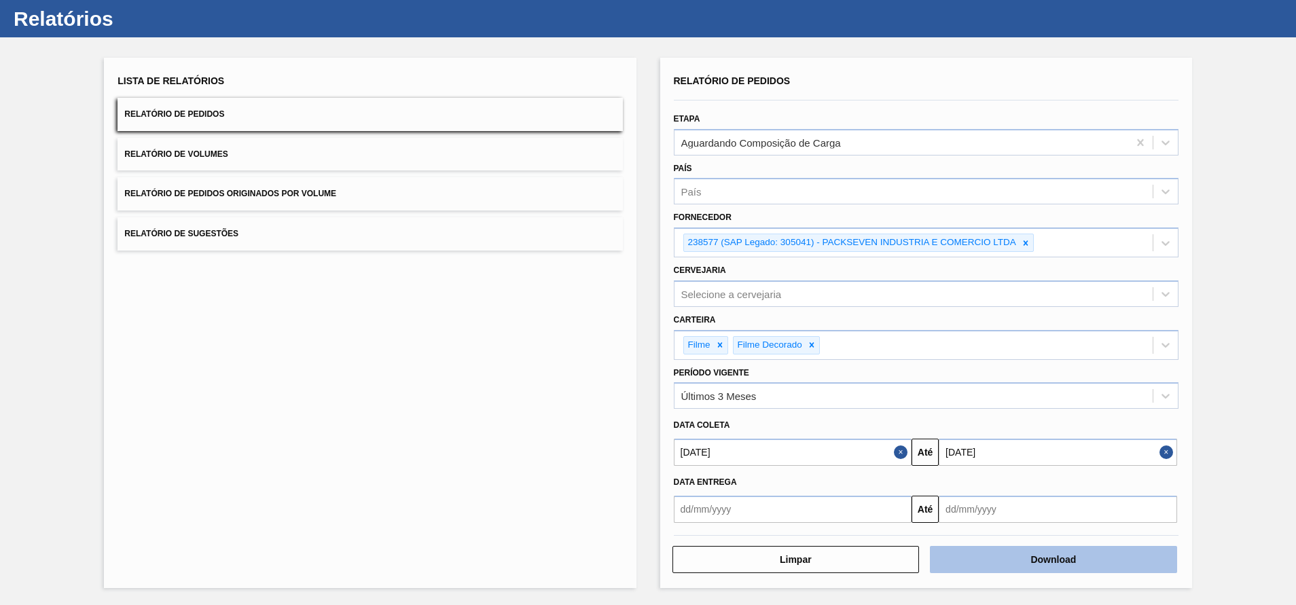
click at [1046, 558] on button "Download" at bounding box center [1053, 559] width 247 height 27
drag, startPoint x: 1253, startPoint y: 175, endPoint x: 1260, endPoint y: 164, distance: 13.2
click at [1253, 175] on div "Lista de Relatórios Relatório de Pedidos Relatório de Volumes Relatório de Pedi…" at bounding box center [648, 321] width 1296 height 568
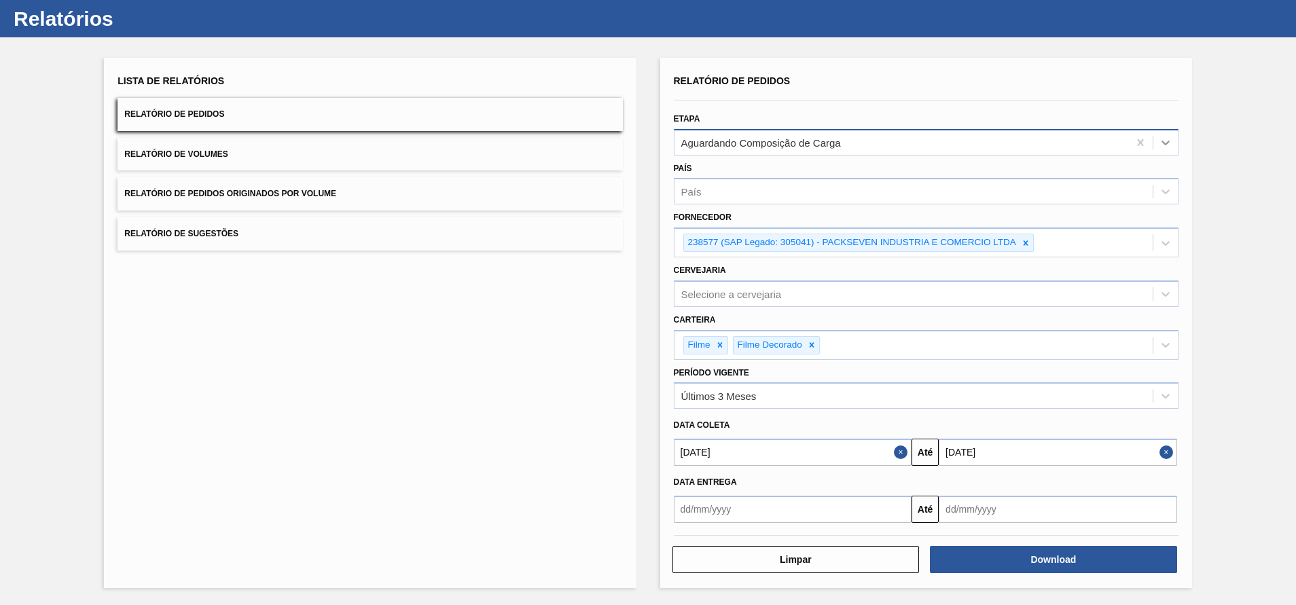
click at [1164, 146] on icon at bounding box center [1166, 143] width 14 height 14
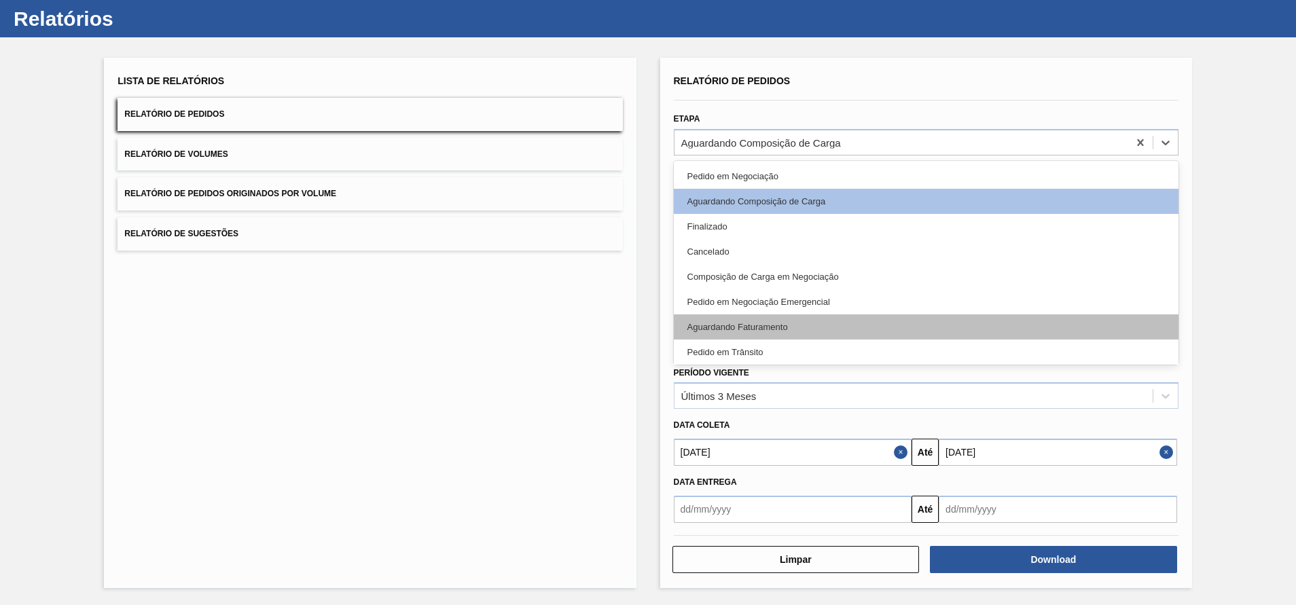
click at [774, 325] on div "Aguardando Faturamento" at bounding box center [926, 327] width 505 height 25
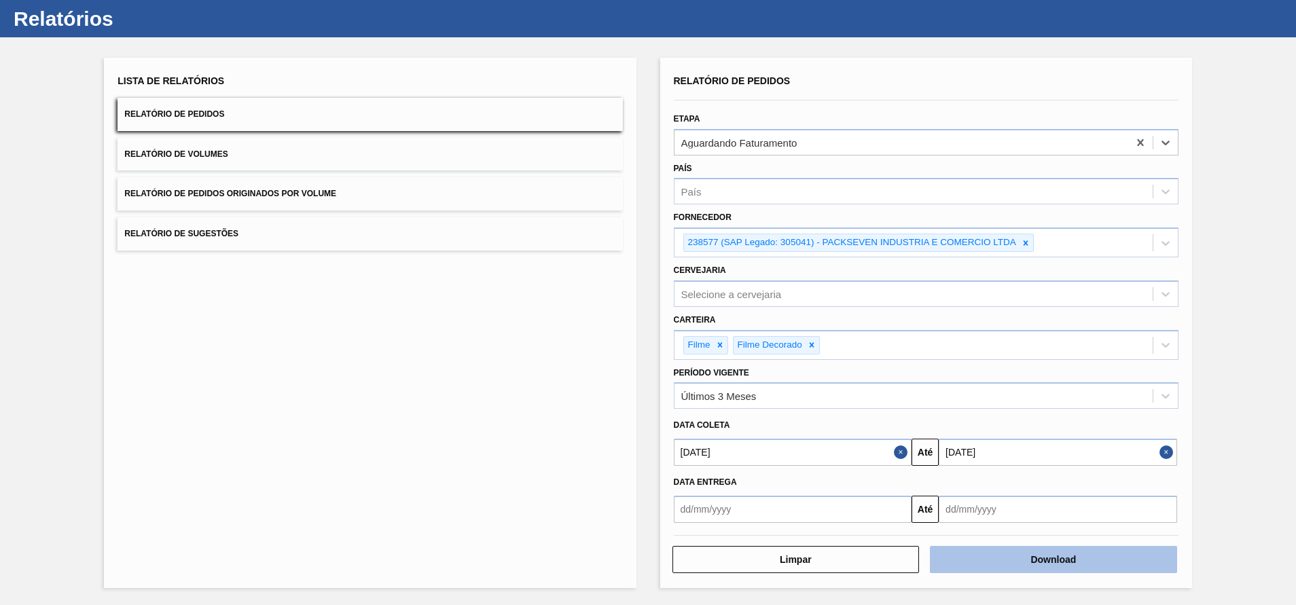
click at [1034, 556] on button "Download" at bounding box center [1053, 559] width 247 height 27
click at [1257, 253] on div "Lista de Relatórios Relatório de Pedidos Relatório de Volumes Relatório de Pedi…" at bounding box center [648, 321] width 1296 height 568
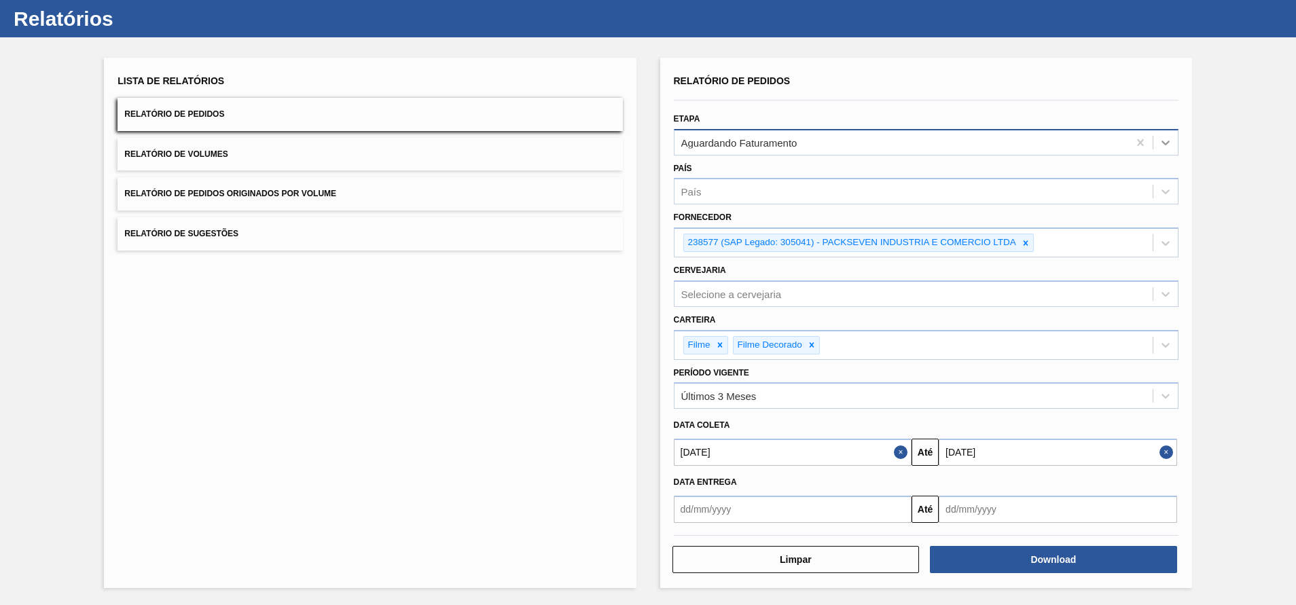
click at [1162, 139] on icon at bounding box center [1166, 143] width 14 height 14
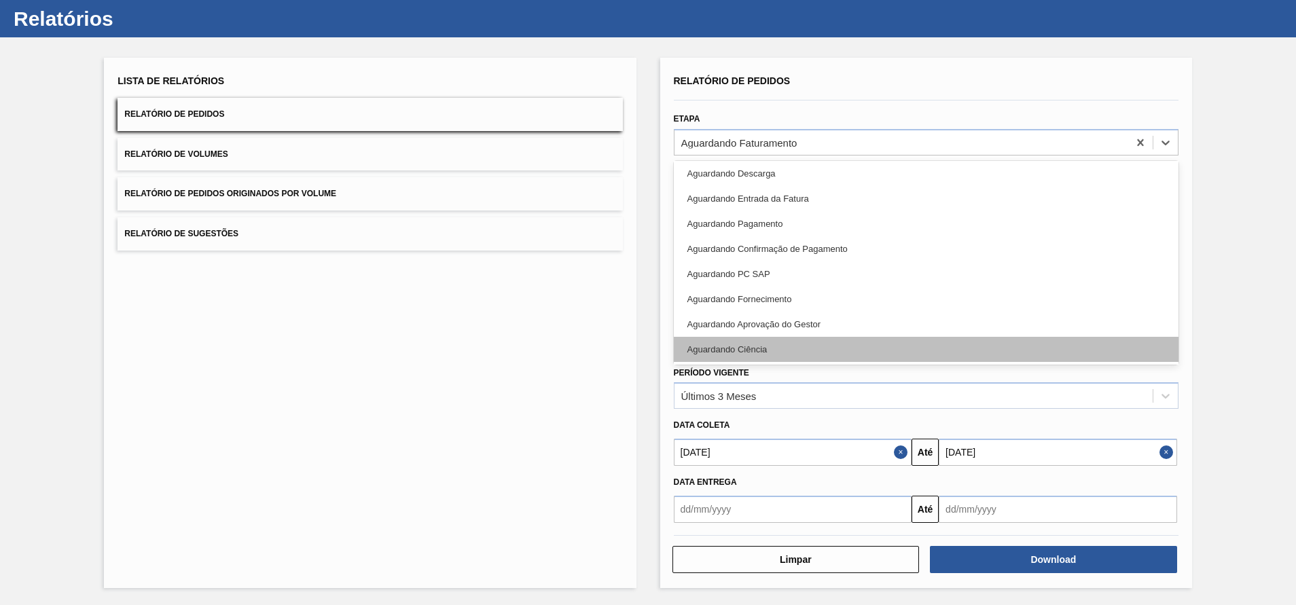
scroll to position [304, 0]
